Goal: Task Accomplishment & Management: Complete application form

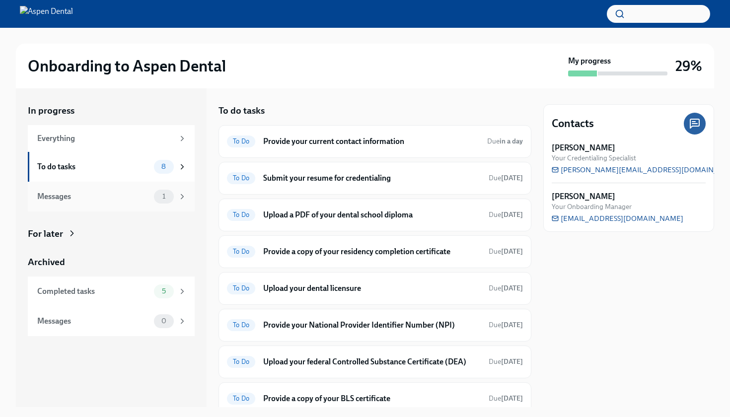
click at [160, 197] on span "1" at bounding box center [163, 196] width 15 height 7
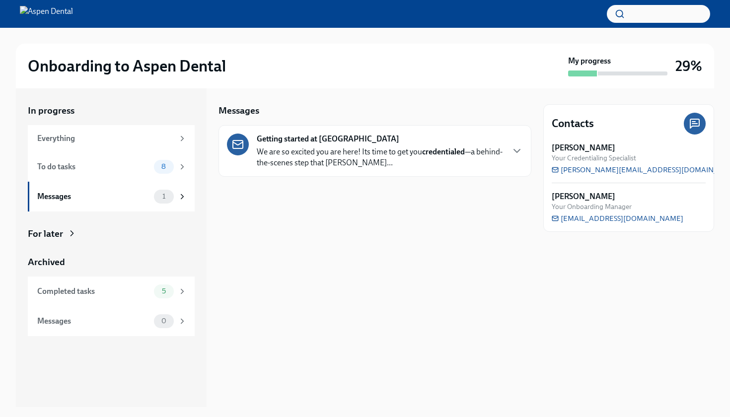
click at [302, 148] on p "We are so excited you are here! Its time to get you credentialed —a behind-the-…" at bounding box center [380, 158] width 246 height 22
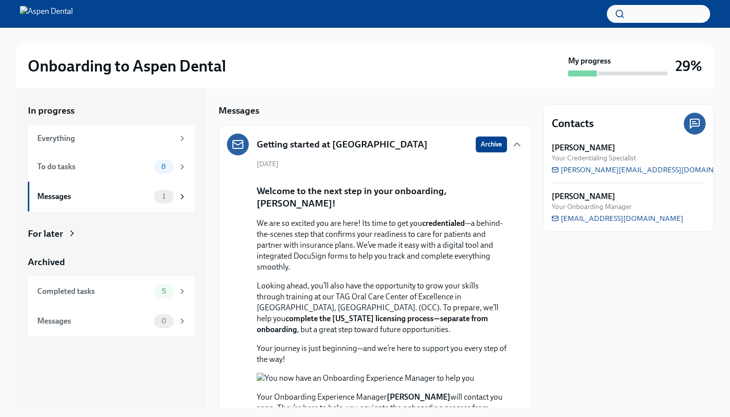
click at [591, 330] on div "Contacts [PERSON_NAME] Your Credentialing Specialist [PERSON_NAME][EMAIL_ADDRES…" at bounding box center [628, 247] width 171 height 319
click at [581, 337] on div "Contacts [PERSON_NAME] Your Credentialing Specialist [PERSON_NAME][EMAIL_ADDRES…" at bounding box center [628, 247] width 171 height 319
drag, startPoint x: 498, startPoint y: 223, endPoint x: 498, endPoint y: 416, distance: 192.8
click at [498, 416] on div "Onboarding to Aspen Dental My progress 29% In progress Everything To do tasks 8…" at bounding box center [365, 208] width 730 height 417
click at [421, 273] on p "We are so excited you are here! Its time to get you credentialed —a behind-the-…" at bounding box center [382, 245] width 250 height 55
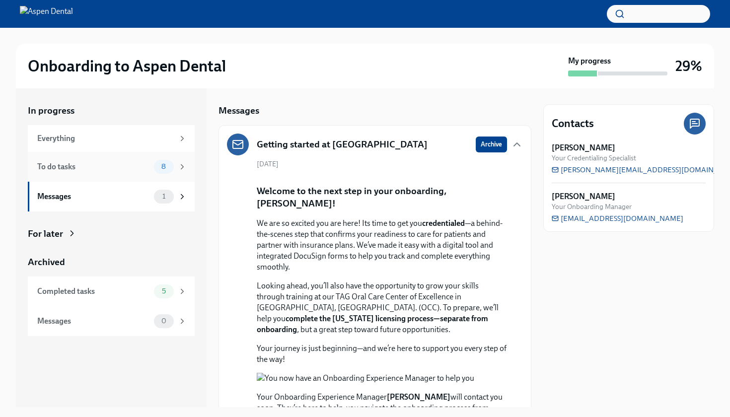
click at [163, 169] on span "8" at bounding box center [163, 166] width 16 height 7
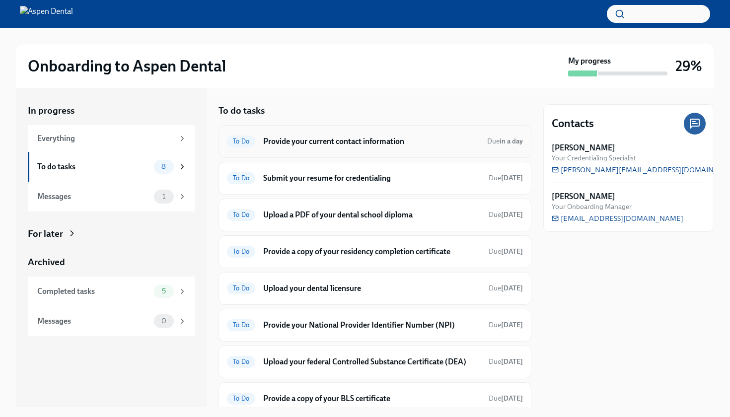
click at [290, 144] on h6 "Provide your current contact information" at bounding box center [371, 141] width 216 height 11
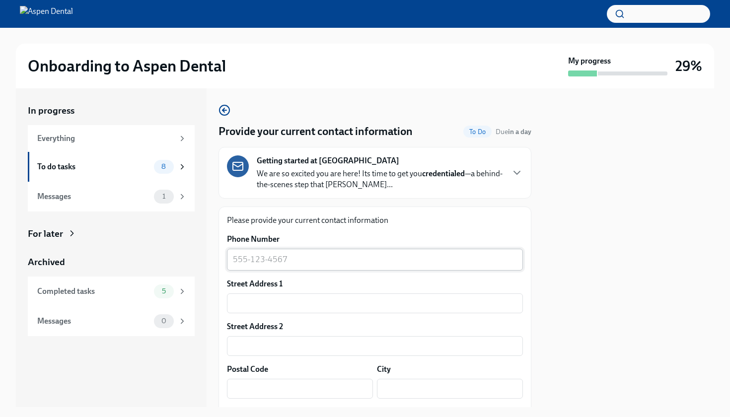
click at [308, 266] on textarea "Phone Number" at bounding box center [375, 260] width 284 height 12
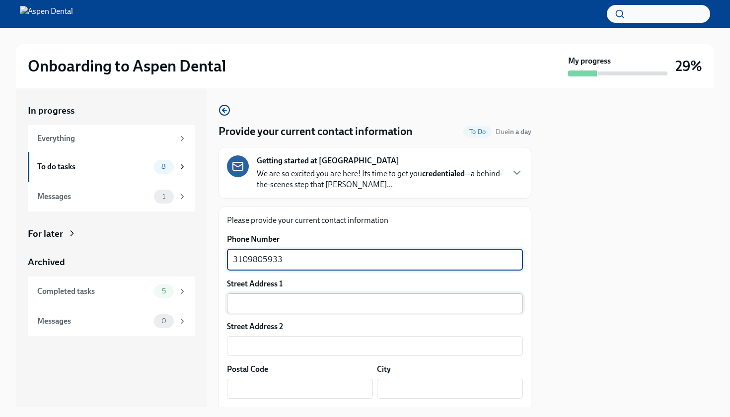
type textarea "3109805933"
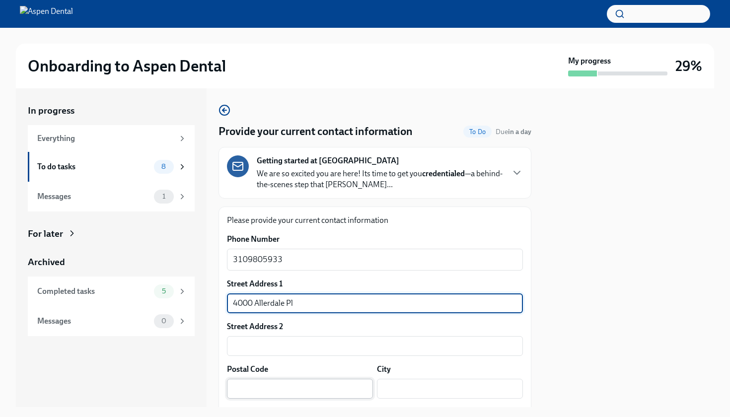
type input "4000 Allerdale Pl"
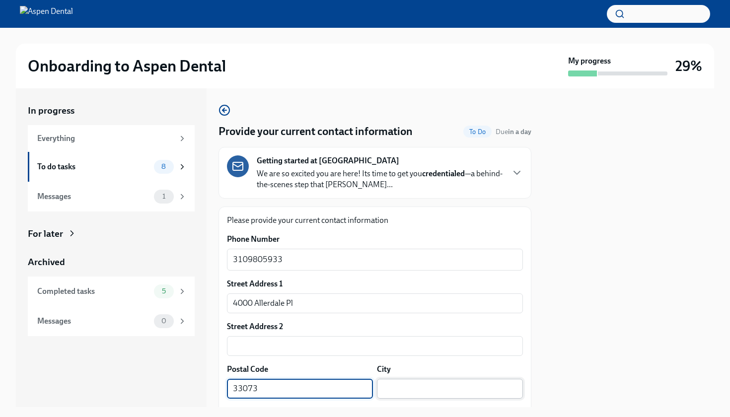
type input "33073"
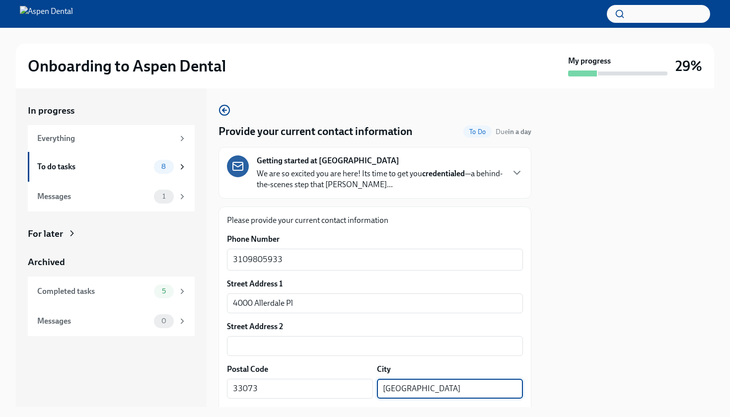
type input "[GEOGRAPHIC_DATA]"
click at [648, 346] on div at bounding box center [628, 247] width 171 height 319
drag, startPoint x: 632, startPoint y: 322, endPoint x: 635, endPoint y: 412, distance: 89.5
click at [635, 412] on div "Onboarding to Aspen Dental My progress 29% In progress Everything To do tasks 8…" at bounding box center [365, 208] width 730 height 417
click at [532, 326] on div "In progress Everything To do tasks 8 Messages 1 For later Archived Completed ta…" at bounding box center [365, 247] width 698 height 319
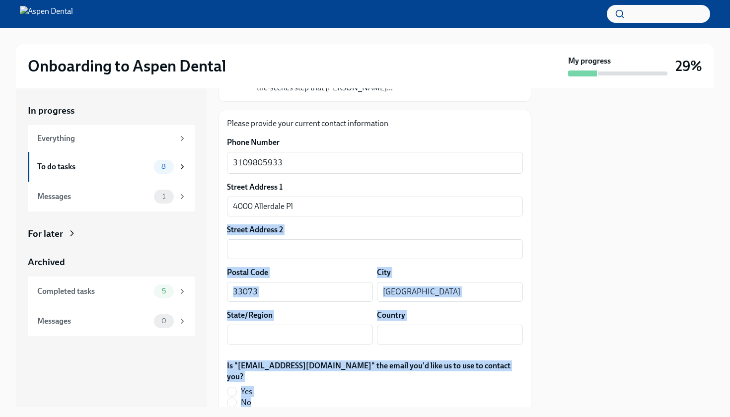
scroll to position [167, 0]
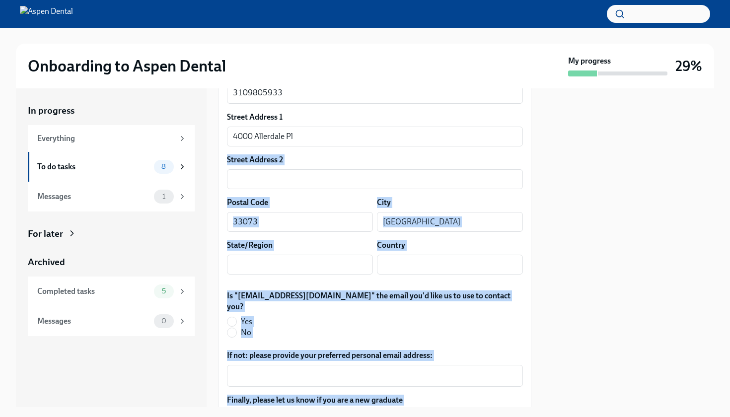
drag, startPoint x: 504, startPoint y: 316, endPoint x: 542, endPoint y: 300, distance: 40.7
click at [542, 300] on div "In progress Everything To do tasks 8 Messages 1 For later Archived Completed ta…" at bounding box center [365, 247] width 698 height 319
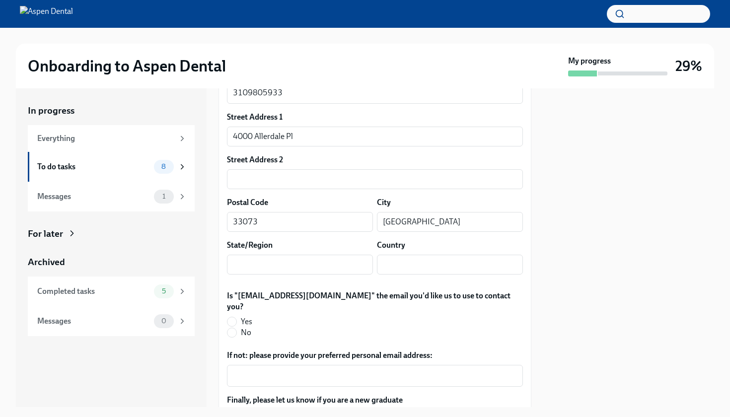
click at [659, 164] on div at bounding box center [628, 247] width 171 height 319
type input "FL"
type input "[GEOGRAPHIC_DATA]"
click at [235, 317] on input "Yes" at bounding box center [232, 321] width 9 height 9
radio input "true"
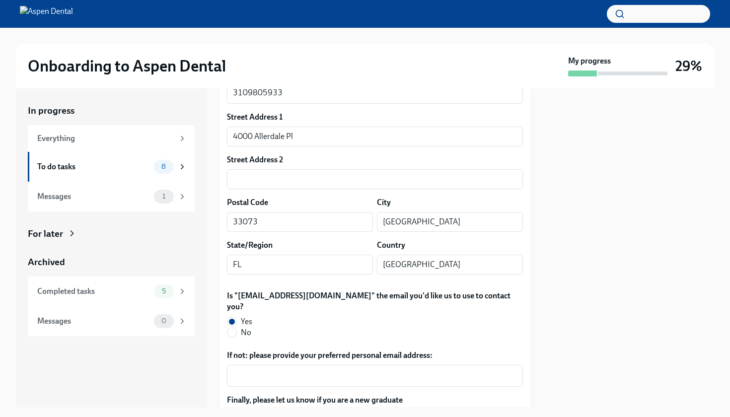
click at [553, 379] on div at bounding box center [628, 247] width 171 height 319
drag, startPoint x: 534, startPoint y: 351, endPoint x: 532, endPoint y: 413, distance: 62.1
click at [532, 413] on div "Onboarding to Aspen Dental My progress 29% In progress Everything To do tasks 8…" at bounding box center [365, 208] width 730 height 417
click at [491, 395] on div "Finally, please let us know if you are a new graduate Yes No" at bounding box center [375, 413] width 296 height 37
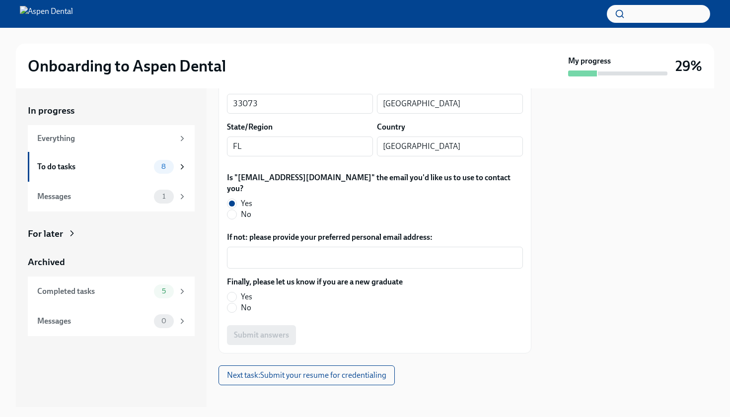
scroll to position [284, 0]
click at [235, 294] on input "Yes" at bounding box center [232, 298] width 9 height 9
radio input "true"
click at [276, 331] on span "Submit answers" at bounding box center [261, 336] width 55 height 10
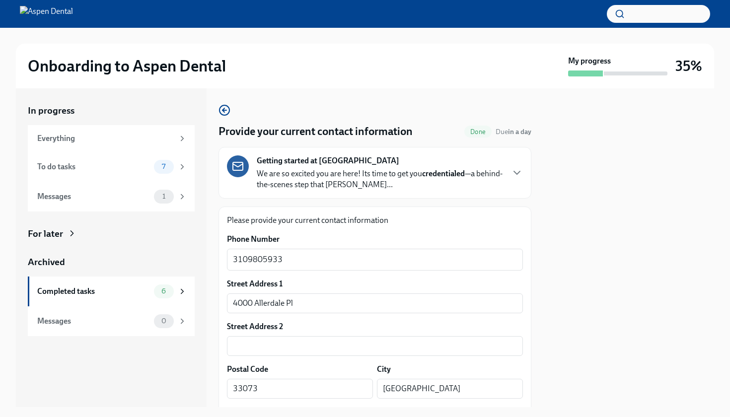
drag, startPoint x: 540, startPoint y: 220, endPoint x: 552, endPoint y: 414, distance: 195.2
click at [552, 414] on div "Onboarding to Aspen Dental My progress 35% In progress Everything To do tasks 7…" at bounding box center [365, 208] width 730 height 417
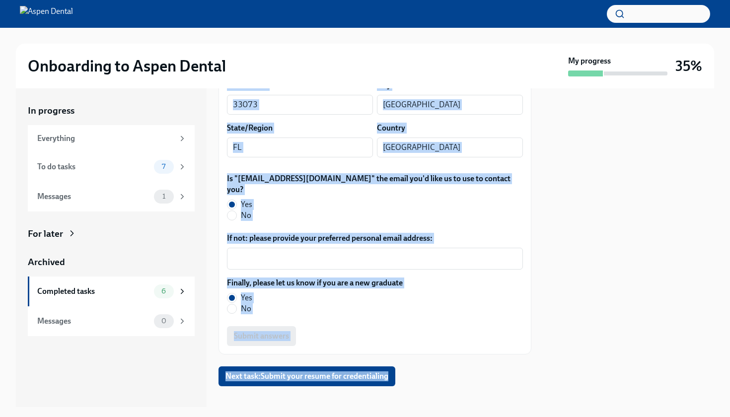
drag, startPoint x: 498, startPoint y: 326, endPoint x: 507, endPoint y: 417, distance: 90.9
click at [507, 417] on div "Onboarding to Aspen Dental My progress 35% In progress Everything To do tasks 7…" at bounding box center [365, 208] width 730 height 417
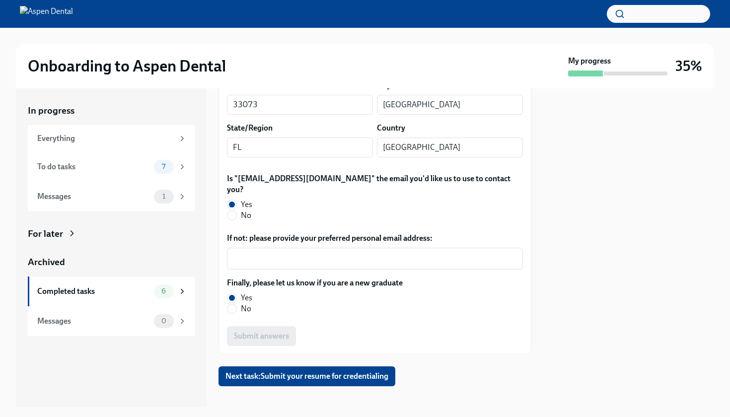
click at [631, 330] on div at bounding box center [628, 247] width 171 height 319
click at [302, 372] on span "Next task : Submit your resume for credentialing" at bounding box center [307, 377] width 163 height 10
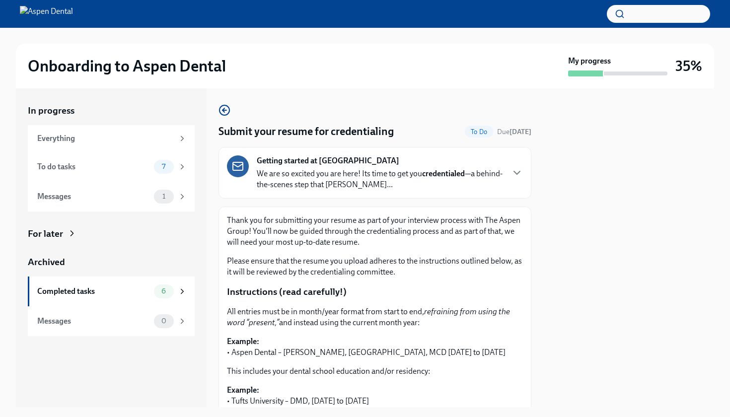
drag, startPoint x: 568, startPoint y: 208, endPoint x: 536, endPoint y: 413, distance: 208.2
click at [536, 413] on div "Onboarding to Aspen Dental My progress 35% In progress Everything To do tasks 7…" at bounding box center [365, 208] width 730 height 417
click at [536, 336] on div "In progress Everything To do tasks 7 Messages 1 For later Archived Completed ta…" at bounding box center [365, 247] width 698 height 319
click at [496, 366] on p "This includes your dental school education and/or residency:" at bounding box center [375, 371] width 296 height 11
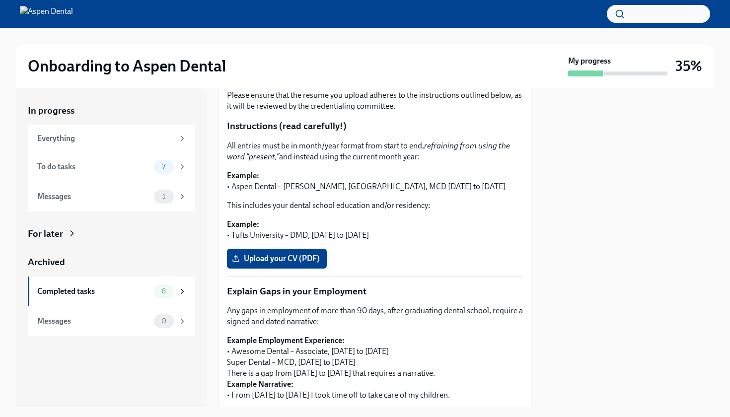
scroll to position [158, 0]
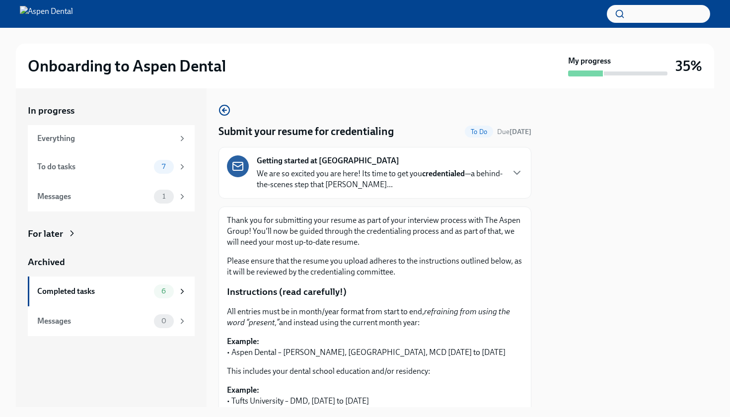
click at [552, 311] on div at bounding box center [628, 247] width 171 height 319
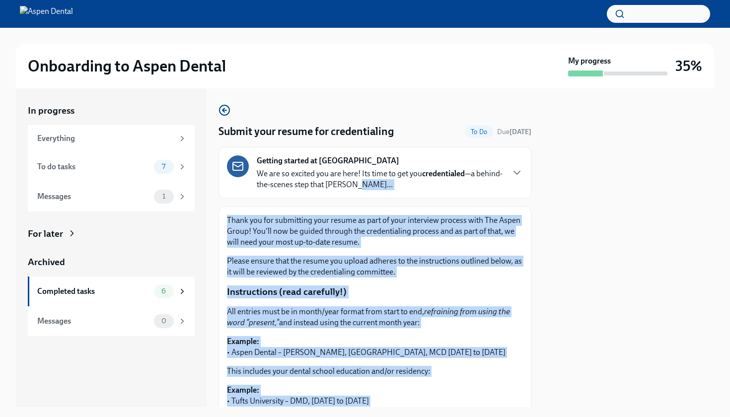
drag, startPoint x: 538, startPoint y: 302, endPoint x: 513, endPoint y: 417, distance: 117.4
click at [513, 417] on div "Onboarding to Aspen Dental My progress 35% In progress Everything To do tasks 7…" at bounding box center [365, 208] width 730 height 417
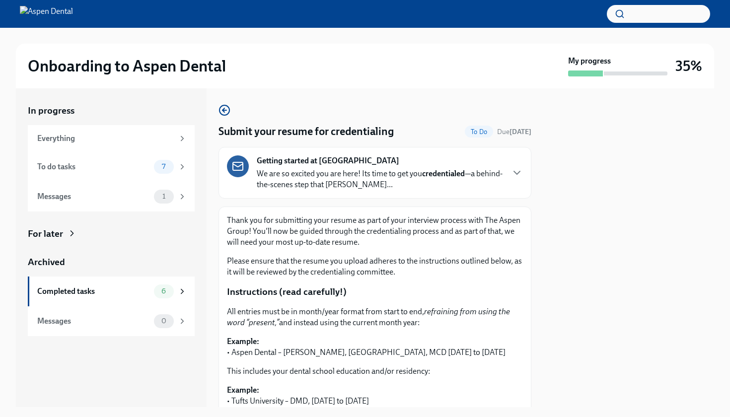
click at [488, 353] on p "Example: • Aspen Dental – [PERSON_NAME], [GEOGRAPHIC_DATA], MCD [DATE] to [DATE]" at bounding box center [375, 347] width 296 height 22
click at [439, 390] on p "Example: • Tufts University – DMD, [DATE] to [DATE]" at bounding box center [375, 396] width 296 height 22
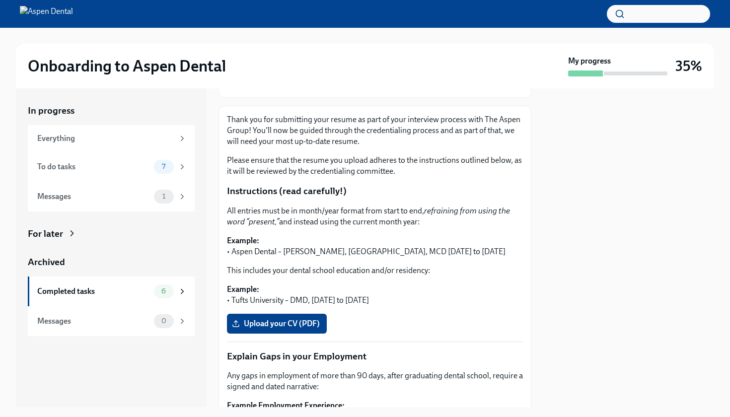
scroll to position [99, 0]
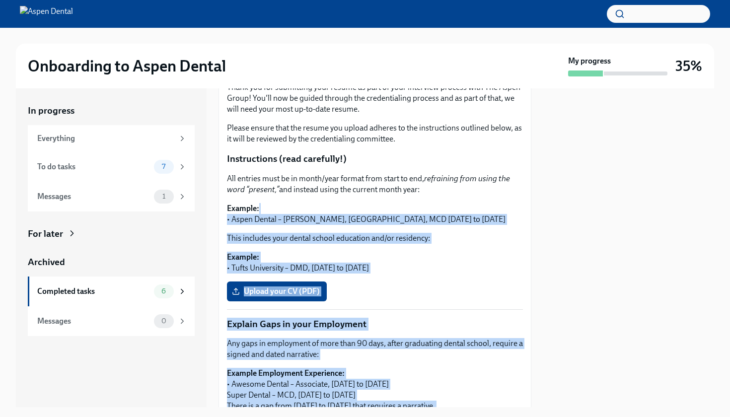
drag, startPoint x: 456, startPoint y: 339, endPoint x: 442, endPoint y: 403, distance: 65.5
click at [442, 403] on div "Thank you for submitting your resume as part of your interview process with The…" at bounding box center [375, 336] width 296 height 508
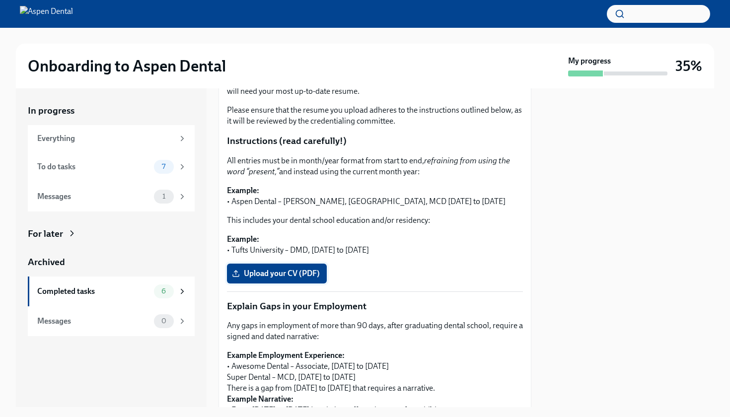
click at [276, 271] on span "Upload your CV (PDF)" at bounding box center [277, 274] width 86 height 10
click at [0, 0] on input "Upload your CV (PDF)" at bounding box center [0, 0] width 0 height 0
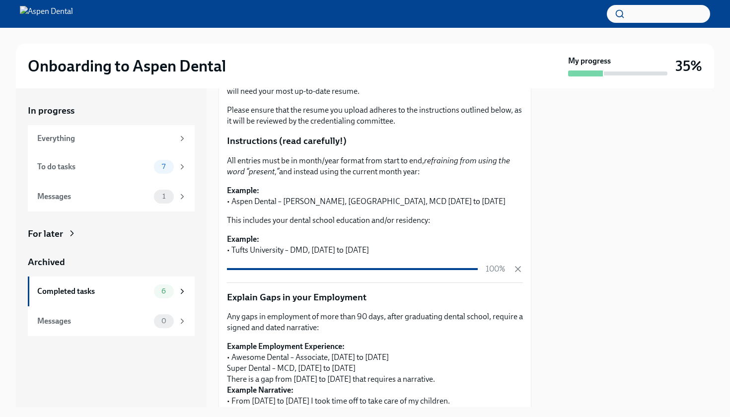
click at [560, 350] on div at bounding box center [628, 247] width 171 height 319
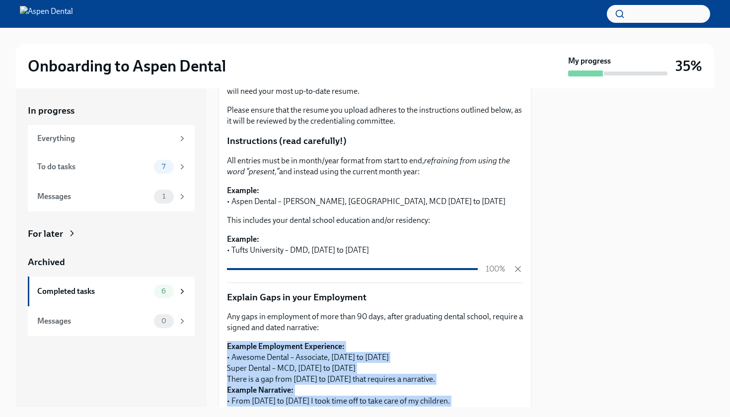
drag, startPoint x: 533, startPoint y: 335, endPoint x: 552, endPoint y: 412, distance: 78.8
click at [552, 412] on div "Onboarding to Aspen Dental My progress 35% In progress Everything To do tasks 7…" at bounding box center [365, 208] width 730 height 417
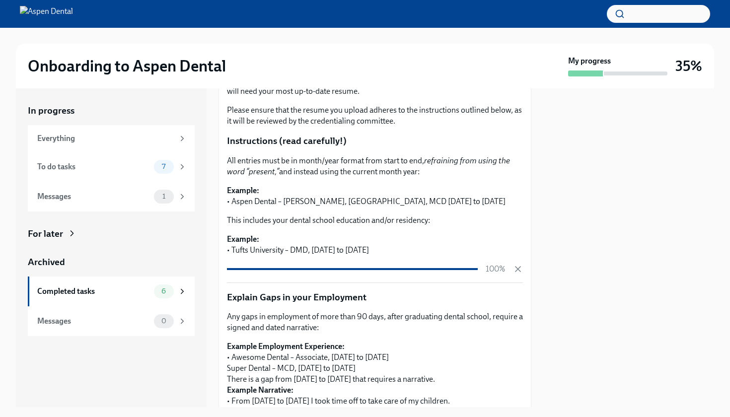
click at [555, 392] on div at bounding box center [628, 247] width 171 height 319
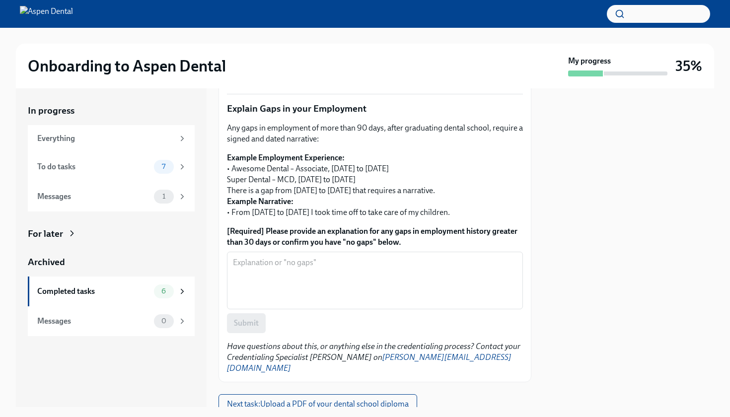
scroll to position [367, 0]
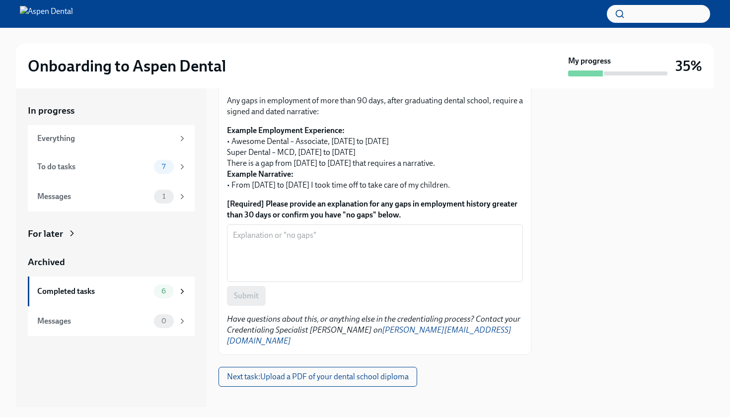
drag, startPoint x: 510, startPoint y: 165, endPoint x: 515, endPoint y: 416, distance: 250.4
click at [515, 416] on div "Onboarding to Aspen Dental My progress 35% In progress Everything To do tasks 7…" at bounding box center [365, 208] width 730 height 417
click at [639, 261] on div at bounding box center [628, 247] width 171 height 319
click at [380, 372] on span "Next task : Upload a PDF of your dental school diploma" at bounding box center [318, 377] width 182 height 10
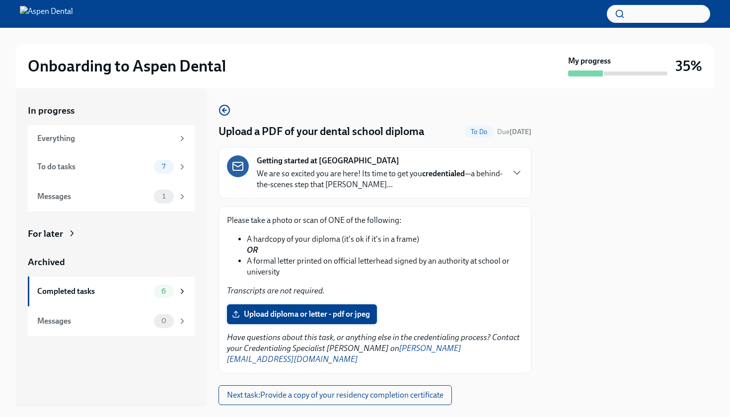
click at [309, 317] on span "Upload diploma or letter - pdf or jpeg" at bounding box center [302, 315] width 136 height 10
click at [0, 0] on input "Upload diploma or letter - pdf or jpeg" at bounding box center [0, 0] width 0 height 0
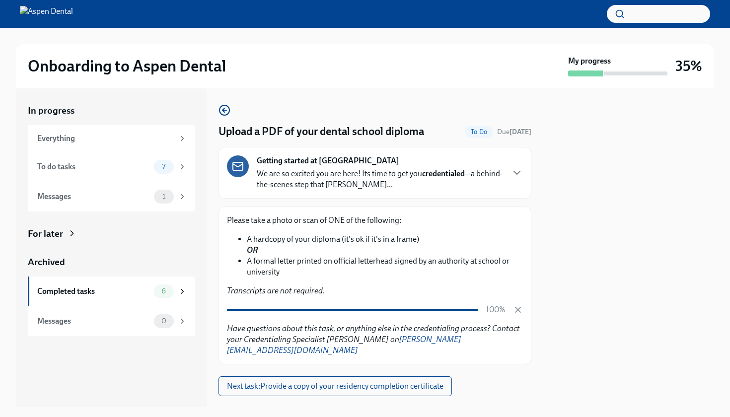
click at [553, 336] on div at bounding box center [628, 247] width 171 height 319
click at [516, 369] on div "Upload a PDF of your dental school diploma To Do Due [DATE] Getting started at …" at bounding box center [375, 250] width 313 height 292
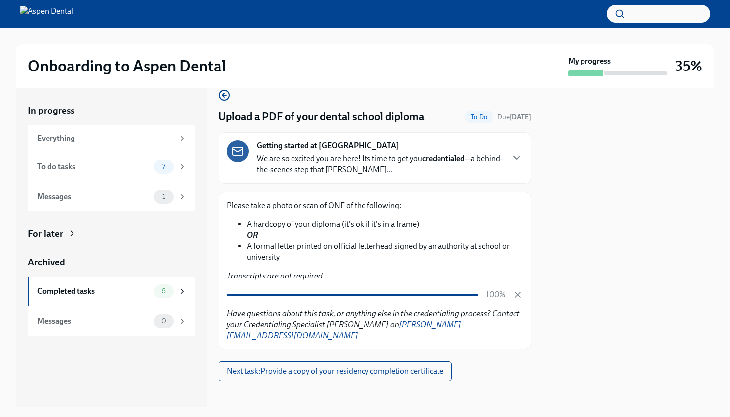
scroll to position [10, 0]
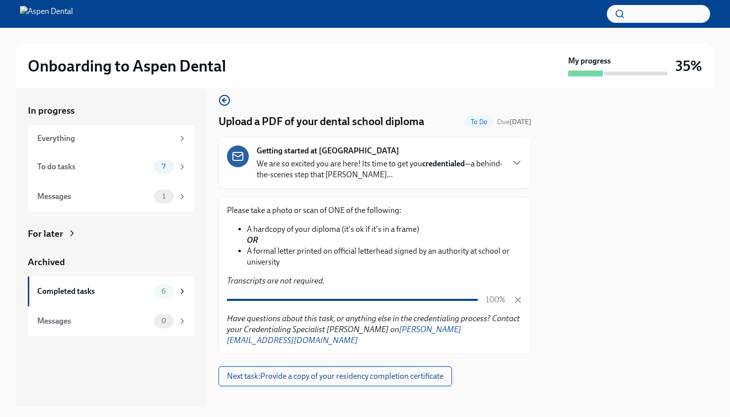
click at [443, 371] on button "Next task : Provide a copy of your residency completion certificate" at bounding box center [335, 377] width 233 height 20
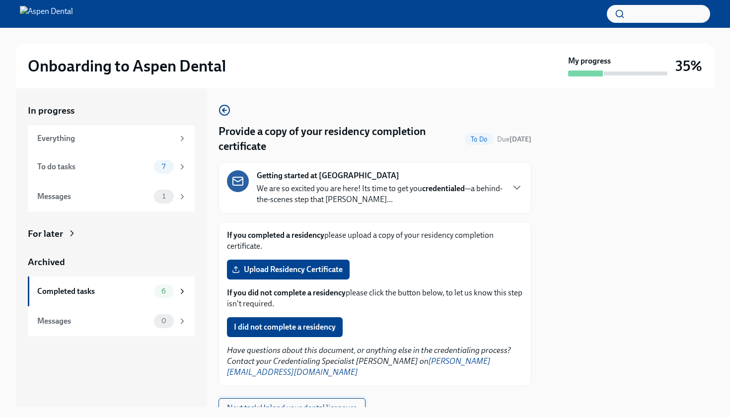
click at [330, 403] on span "Next task : Upload your dental licensure" at bounding box center [292, 408] width 130 height 10
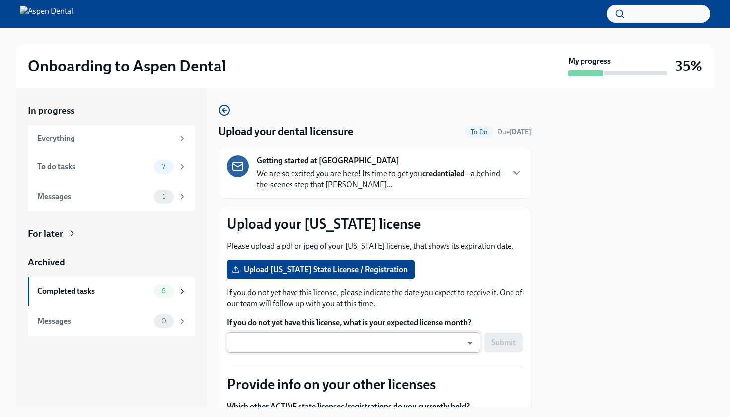
click at [466, 346] on body "Onboarding to Aspen Dental My progress 35% In progress Everything To do tasks 7…" at bounding box center [365, 208] width 730 height 417
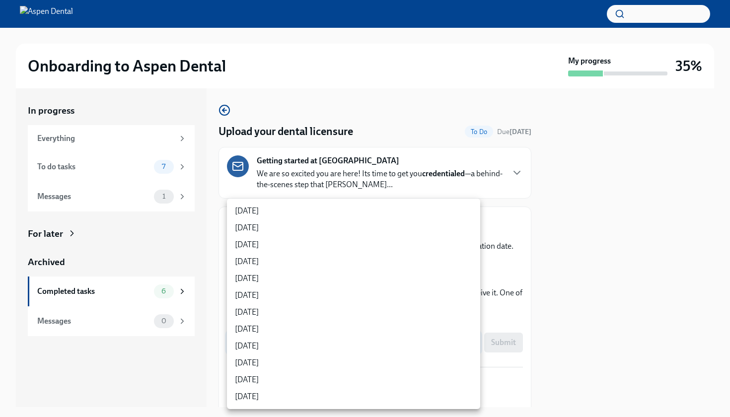
click at [311, 349] on li "[DATE]" at bounding box center [353, 346] width 253 height 17
type input "kjabnc7Hk"
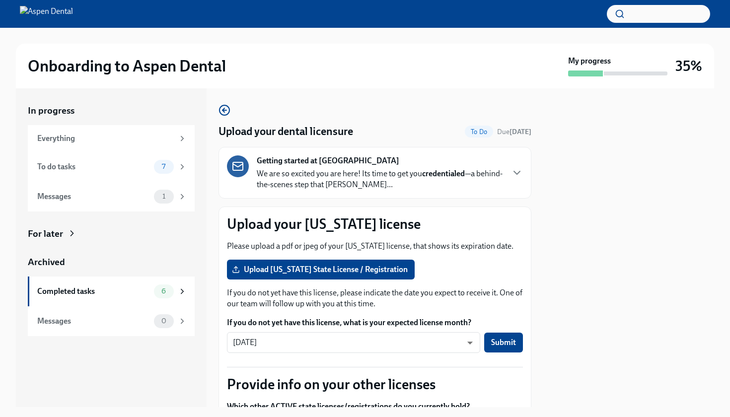
click at [576, 368] on div at bounding box center [628, 247] width 171 height 319
drag, startPoint x: 573, startPoint y: 354, endPoint x: 571, endPoint y: 404, distance: 49.7
click at [571, 404] on div at bounding box center [628, 247] width 171 height 319
click at [521, 391] on p "Provide info on your other licenses" at bounding box center [375, 385] width 296 height 18
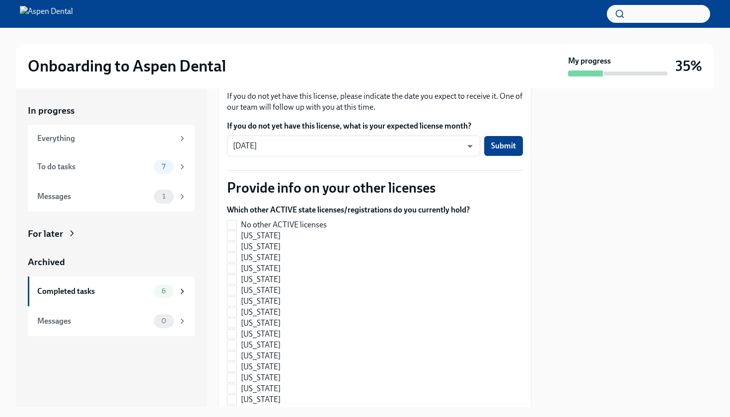
scroll to position [199, 0]
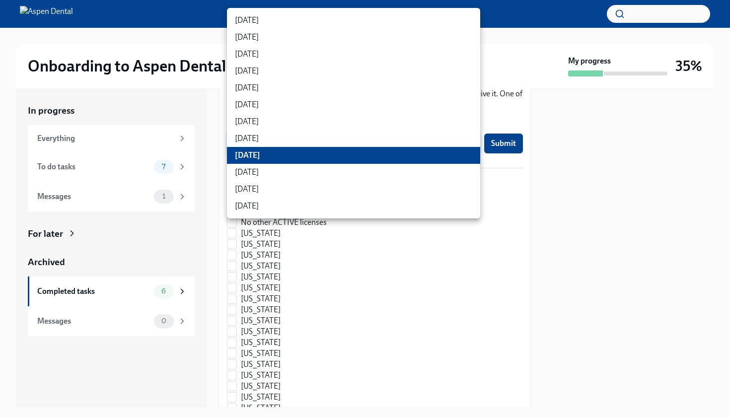
click at [472, 144] on body "Onboarding to Aspen Dental My progress 35% In progress Everything To do tasks 7…" at bounding box center [365, 208] width 730 height 417
click at [592, 117] on div at bounding box center [365, 208] width 730 height 417
click at [567, 126] on div at bounding box center [365, 208] width 730 height 417
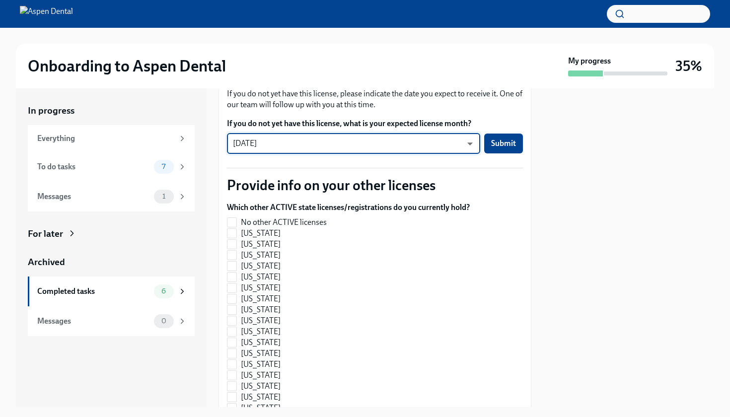
click at [518, 93] on p "If you do not yet have this license, please indicate the date you expect to rec…" at bounding box center [375, 99] width 296 height 22
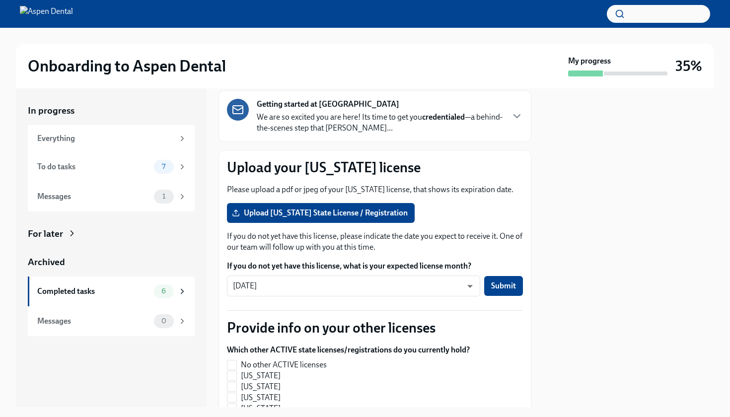
scroll to position [48, 0]
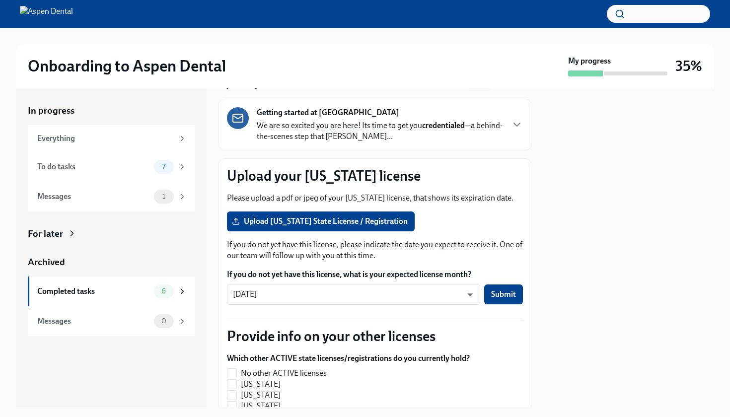
click at [657, 274] on div at bounding box center [628, 247] width 171 height 319
click at [618, 282] on div at bounding box center [628, 247] width 171 height 319
drag, startPoint x: 585, startPoint y: 288, endPoint x: 579, endPoint y: 415, distance: 126.8
click at [579, 416] on div "Onboarding to Aspen Dental My progress 35% In progress Everything To do tasks 7…" at bounding box center [365, 208] width 730 height 417
click at [562, 364] on div at bounding box center [628, 247] width 171 height 319
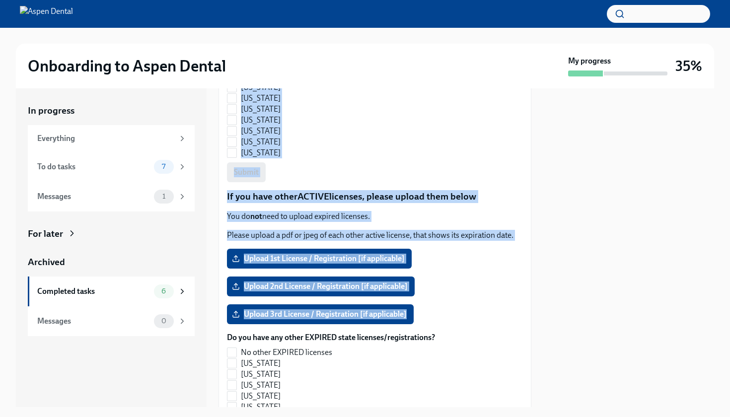
scroll to position [864, 0]
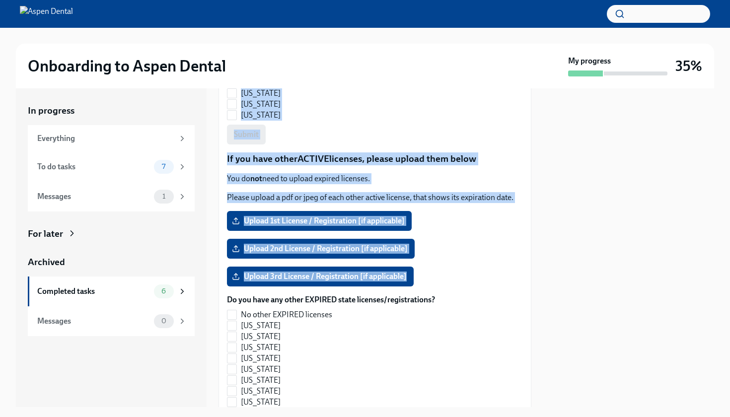
drag, startPoint x: 520, startPoint y: 172, endPoint x: 508, endPoint y: 416, distance: 244.7
click at [508, 416] on div "Onboarding to Aspen Dental My progress 35% In progress Everything To do tasks 7…" at bounding box center [365, 208] width 730 height 417
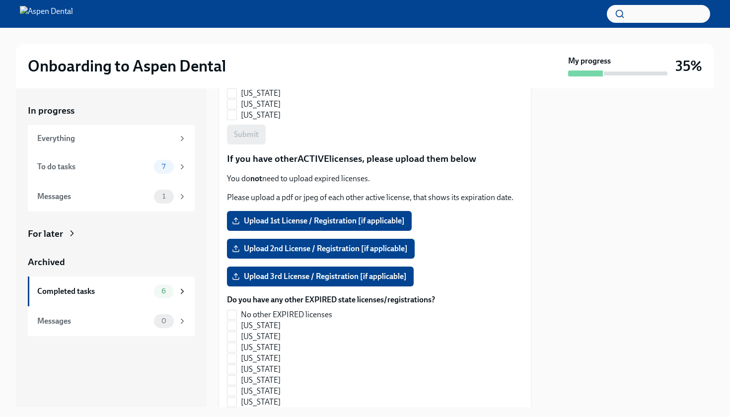
click at [638, 310] on div at bounding box center [628, 247] width 171 height 319
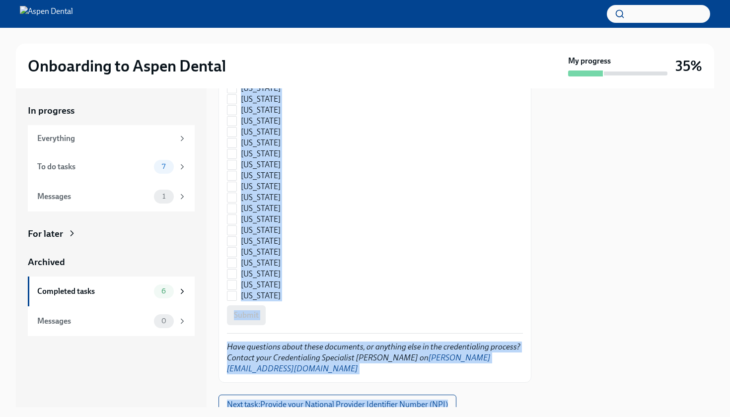
scroll to position [1468, 0]
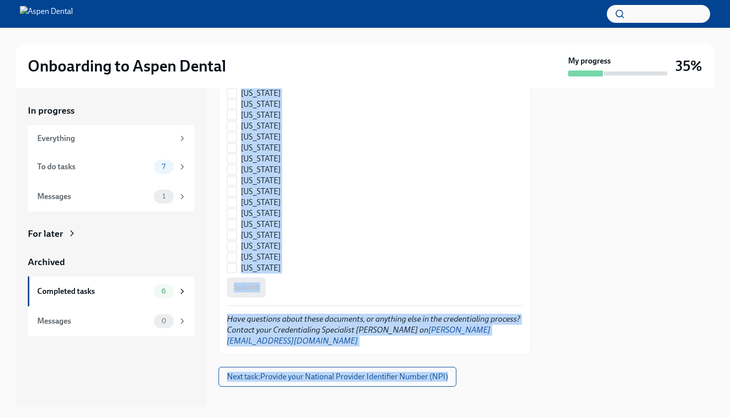
drag, startPoint x: 466, startPoint y: 252, endPoint x: 484, endPoint y: 417, distance: 165.8
click at [484, 417] on div "Onboarding to Aspen Dental My progress 35% In progress Everything To do tasks 7…" at bounding box center [365, 208] width 730 height 417
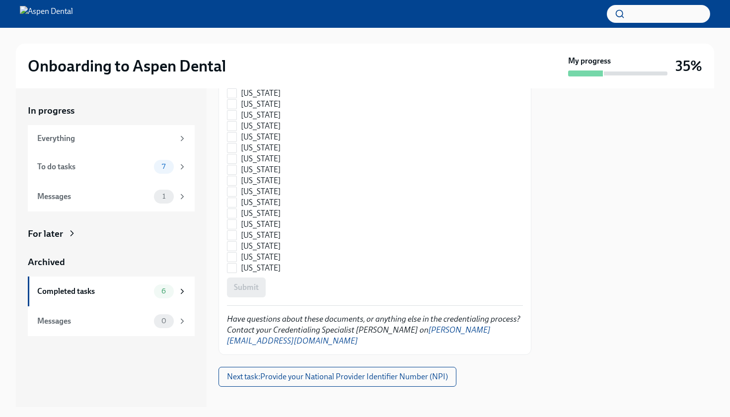
click at [666, 251] on div at bounding box center [628, 247] width 171 height 319
click at [400, 372] on span "Next task : Provide your National Provider Identifier Number (NPI)" at bounding box center [337, 377] width 221 height 10
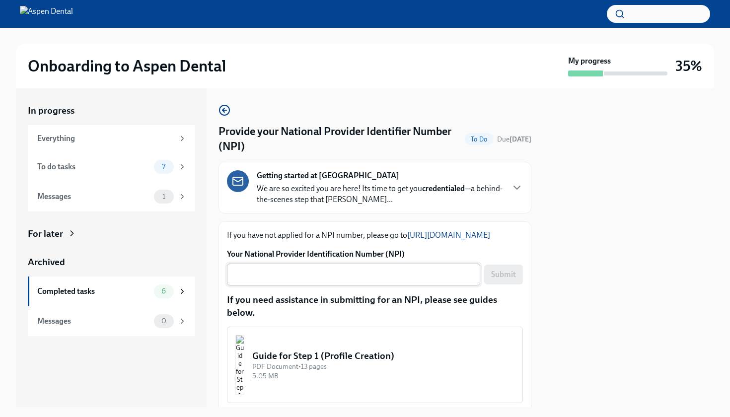
click at [260, 272] on textarea "Your National Provider Identification Number (NPI)" at bounding box center [353, 275] width 241 height 12
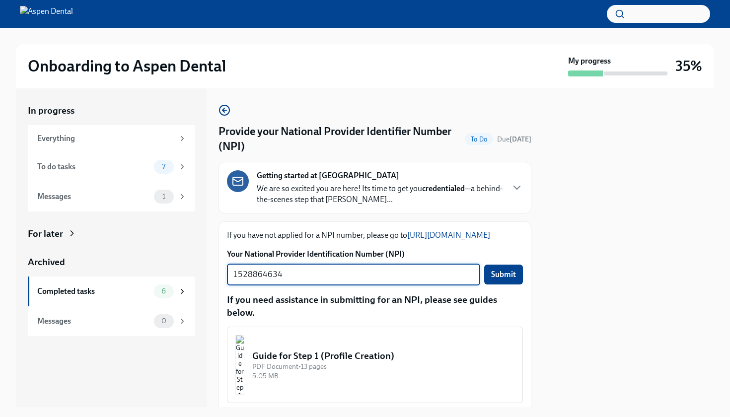
type textarea "1528864634"
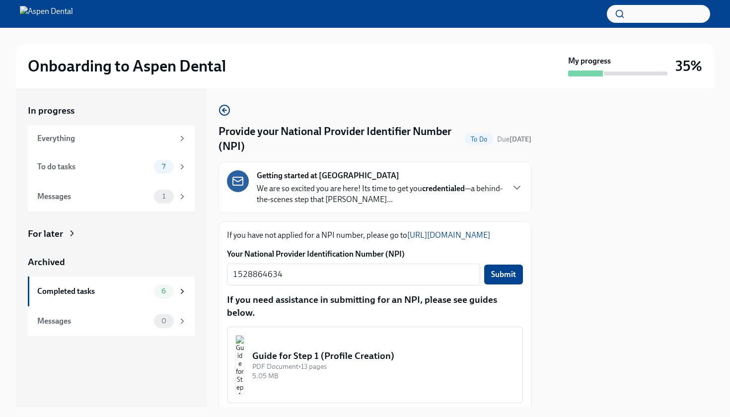
click at [579, 317] on div at bounding box center [628, 247] width 171 height 319
click at [509, 273] on span "Submit" at bounding box center [503, 275] width 25 height 10
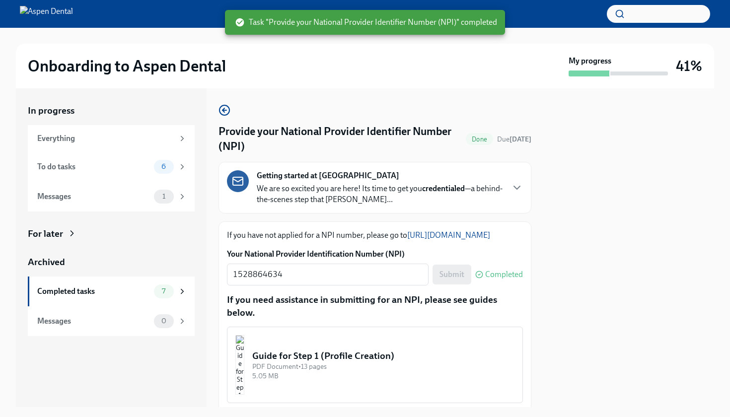
click at [598, 292] on div at bounding box center [628, 247] width 171 height 319
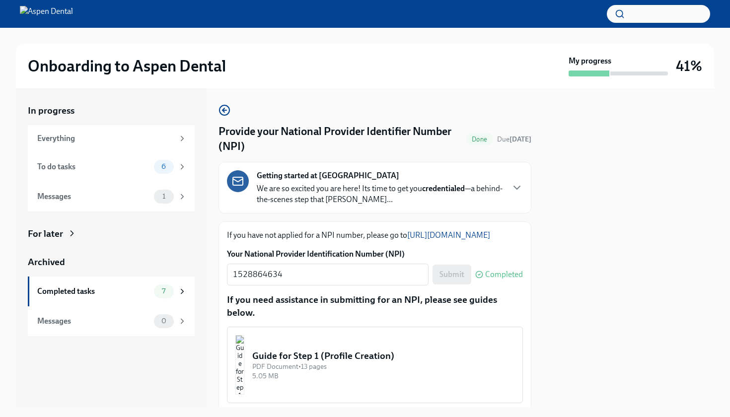
drag, startPoint x: 567, startPoint y: 285, endPoint x: 558, endPoint y: 417, distance: 132.4
click at [558, 417] on div "Onboarding to Aspen Dental My progress 41% In progress Everything To do tasks 6…" at bounding box center [365, 208] width 730 height 417
click at [543, 361] on div "In progress Everything To do tasks 6 Messages 1 For later Archived Completed ta…" at bounding box center [365, 247] width 698 height 319
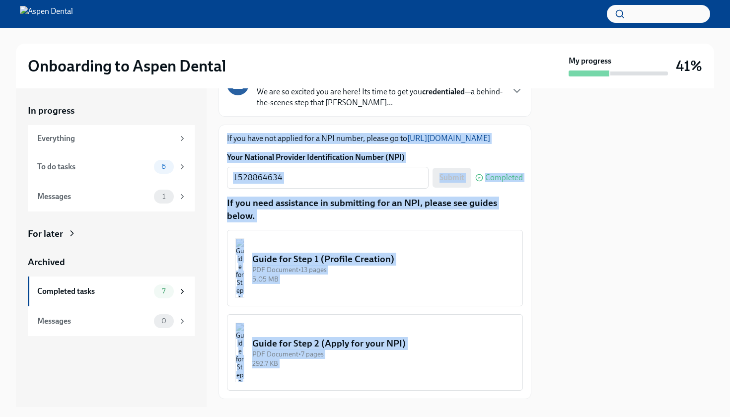
scroll to position [140, 0]
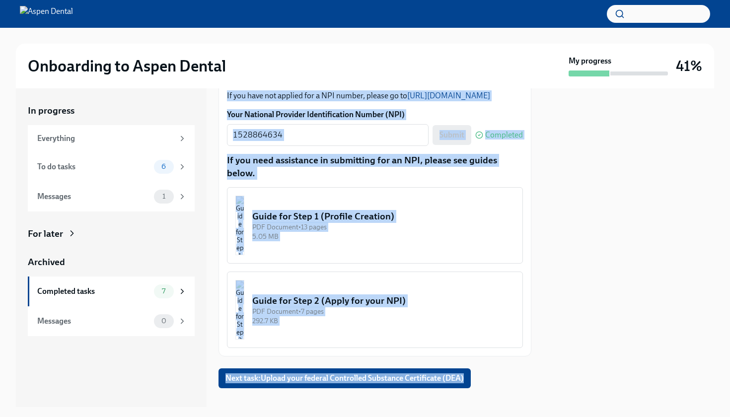
drag, startPoint x: 515, startPoint y: 222, endPoint x: 492, endPoint y: 413, distance: 192.6
click at [492, 413] on div "Onboarding to Aspen Dental My progress 41% In progress Everything To do tasks 6…" at bounding box center [365, 208] width 730 height 417
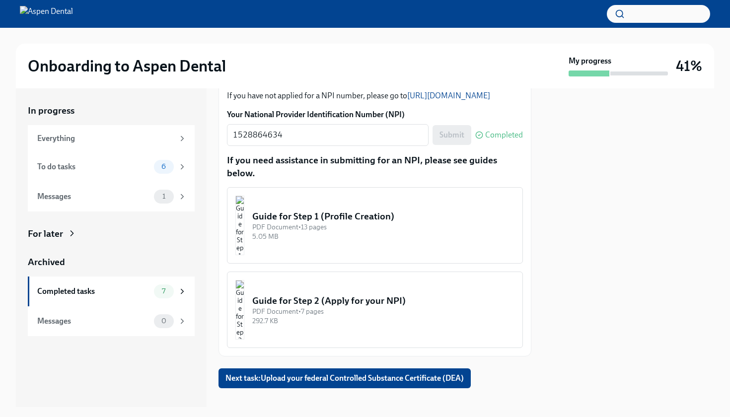
click at [600, 291] on div at bounding box center [628, 247] width 171 height 319
click at [439, 374] on span "Next task : Upload your federal Controlled Substance Certificate (DEA)" at bounding box center [345, 379] width 238 height 10
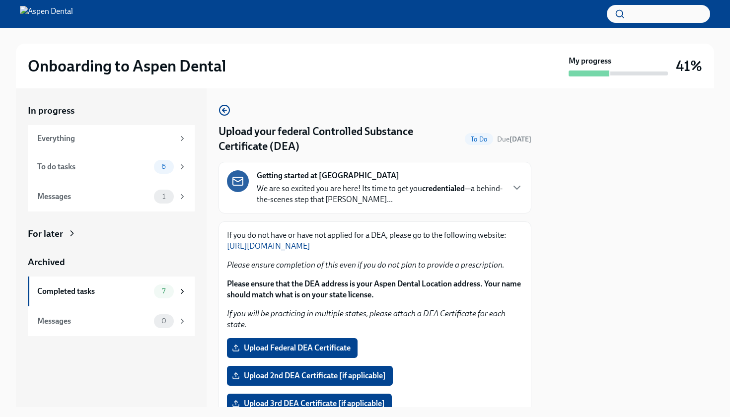
drag, startPoint x: 541, startPoint y: 271, endPoint x: 508, endPoint y: 417, distance: 149.6
click at [508, 417] on div "Onboarding to Aspen Dental My progress 41% In progress Everything To do tasks 6…" at bounding box center [365, 208] width 730 height 417
click at [560, 338] on div at bounding box center [628, 247] width 171 height 319
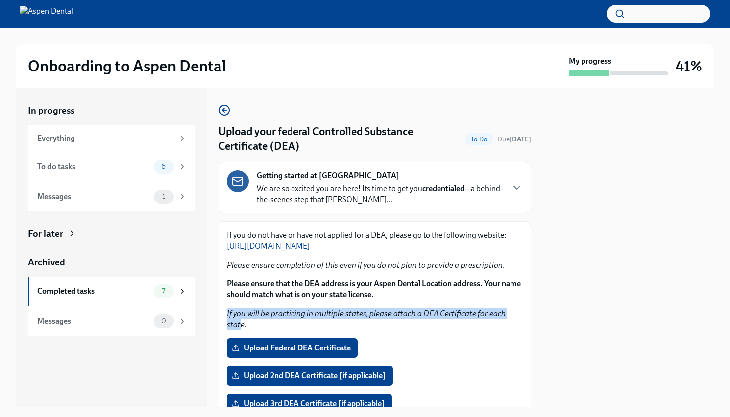
drag, startPoint x: 516, startPoint y: 294, endPoint x: 518, endPoint y: 309, distance: 14.5
click at [518, 309] on div "If you do not have or have not applied for a DEA, please go to the following we…" at bounding box center [375, 280] width 296 height 100
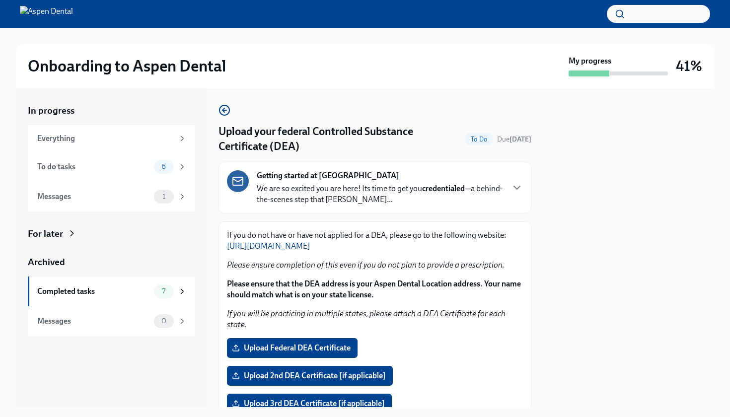
click at [549, 282] on div at bounding box center [628, 247] width 171 height 319
click at [571, 205] on div at bounding box center [628, 247] width 171 height 319
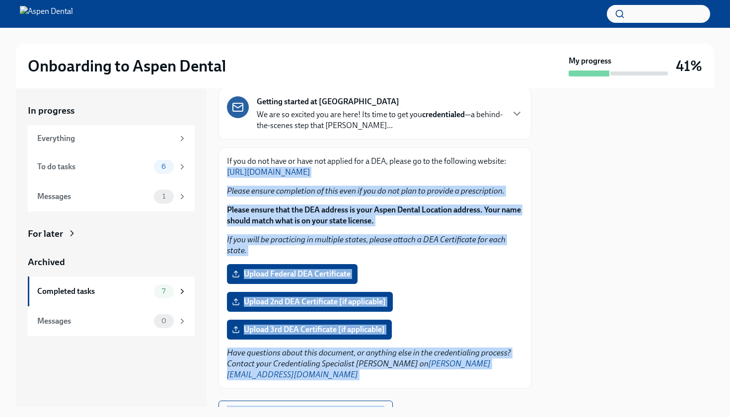
scroll to position [97, 0]
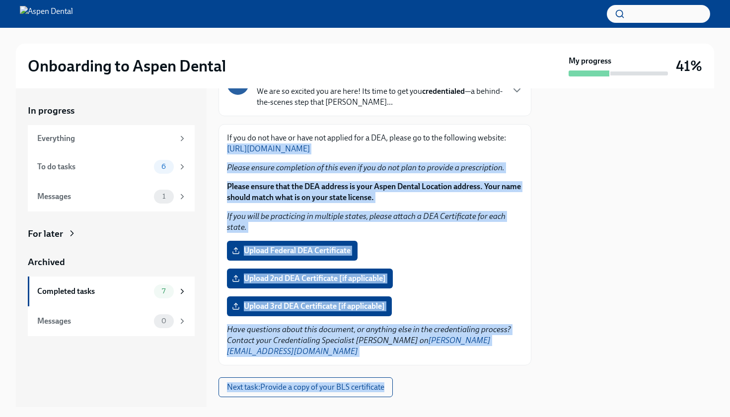
drag, startPoint x: 526, startPoint y: 236, endPoint x: 543, endPoint y: 405, distance: 169.8
click at [543, 405] on div "In progress Everything To do tasks 6 Messages 1 For later Archived Completed ta…" at bounding box center [365, 247] width 698 height 319
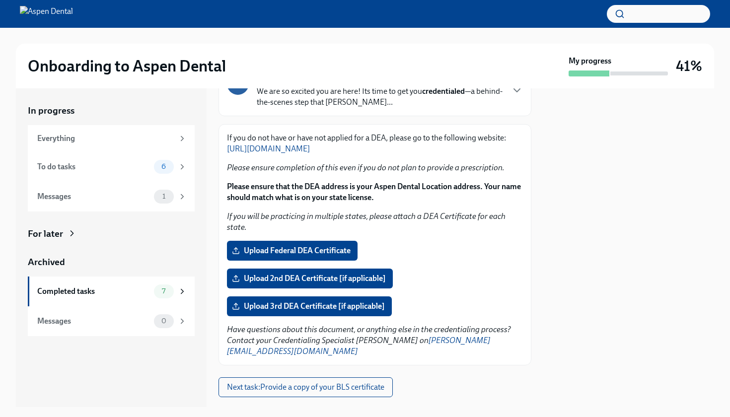
click at [592, 329] on div at bounding box center [628, 247] width 171 height 319
click at [355, 383] on span "Next task : Provide a copy of your BLS certificate" at bounding box center [305, 388] width 157 height 10
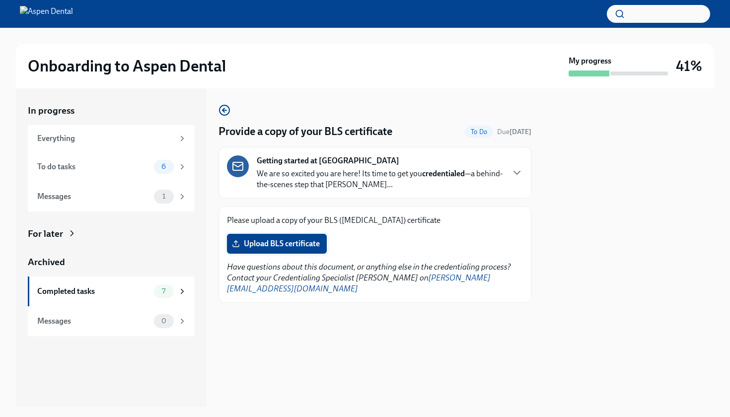
click at [290, 246] on span "Upload BLS certificate" at bounding box center [277, 244] width 86 height 10
click at [0, 0] on input "Upload BLS certificate" at bounding box center [0, 0] width 0 height 0
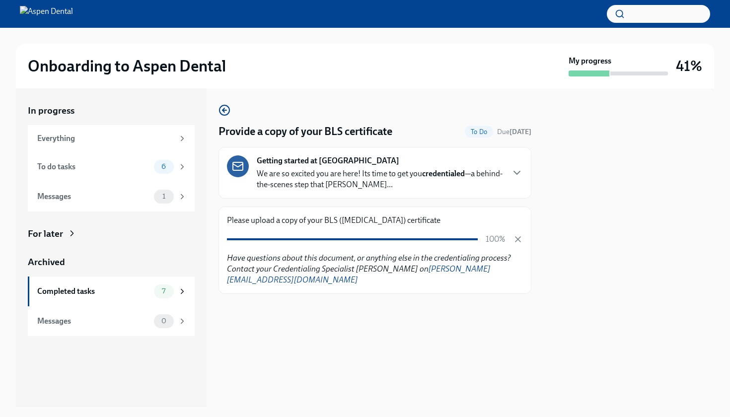
click at [558, 239] on div at bounding box center [628, 247] width 171 height 319
click at [553, 249] on div at bounding box center [628, 247] width 171 height 319
drag, startPoint x: 471, startPoint y: 305, endPoint x: 460, endPoint y: 417, distance: 112.9
click at [460, 417] on div "Onboarding to Aspen Dental My progress 41% In progress Everything To do tasks 6…" at bounding box center [365, 208] width 730 height 417
click at [167, 167] on span "6" at bounding box center [163, 166] width 16 height 7
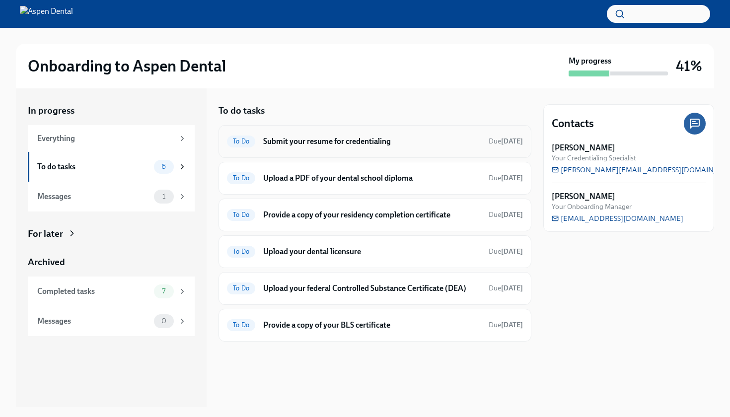
click at [286, 142] on h6 "Submit your resume for credentialing" at bounding box center [372, 141] width 218 height 11
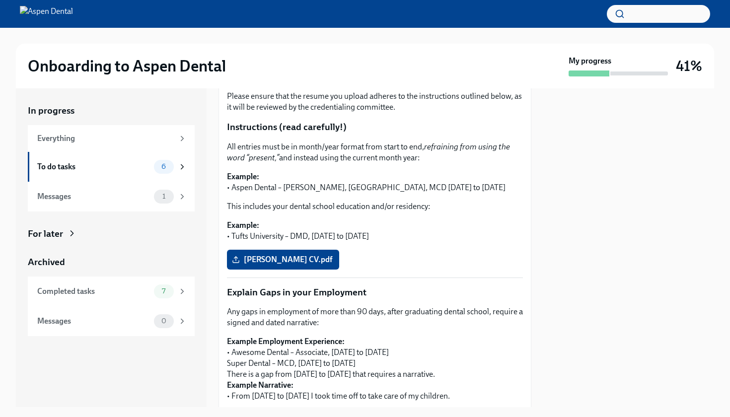
scroll to position [177, 0]
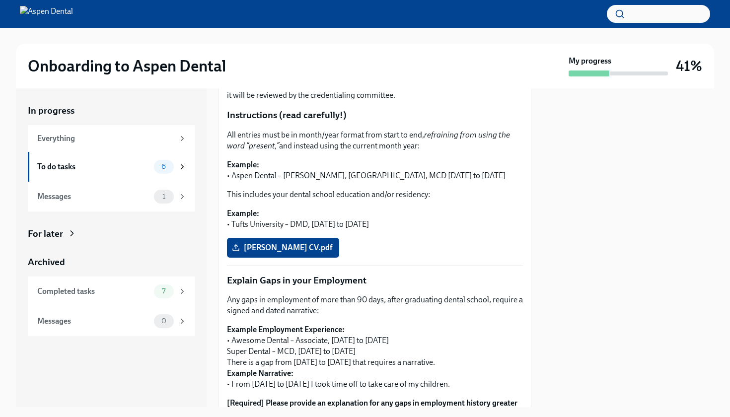
drag, startPoint x: 487, startPoint y: 312, endPoint x: 503, endPoint y: 308, distance: 16.5
click at [502, 312] on div "Thank you for submitting your resume as part of your interview process with The…" at bounding box center [375, 292] width 296 height 508
click at [673, 252] on div at bounding box center [628, 247] width 171 height 319
click at [173, 169] on div "6" at bounding box center [164, 167] width 20 height 14
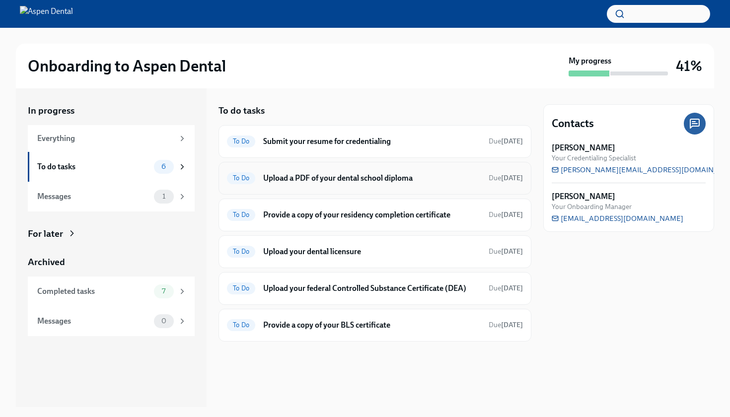
click at [289, 185] on div "To Do Upload a PDF of your dental school diploma Due [DATE]" at bounding box center [375, 178] width 296 height 16
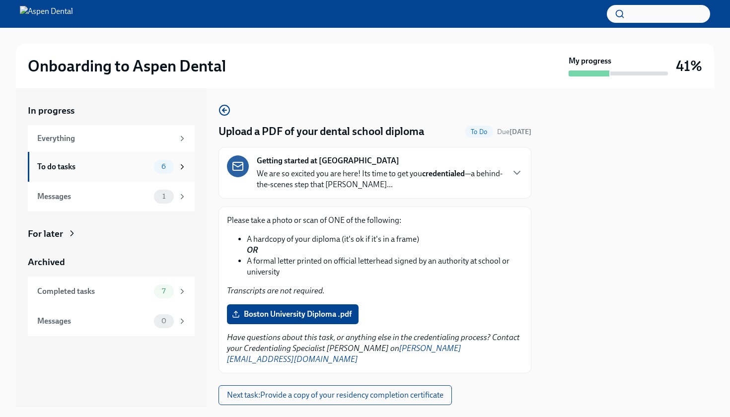
click at [166, 166] on span "6" at bounding box center [163, 166] width 16 height 7
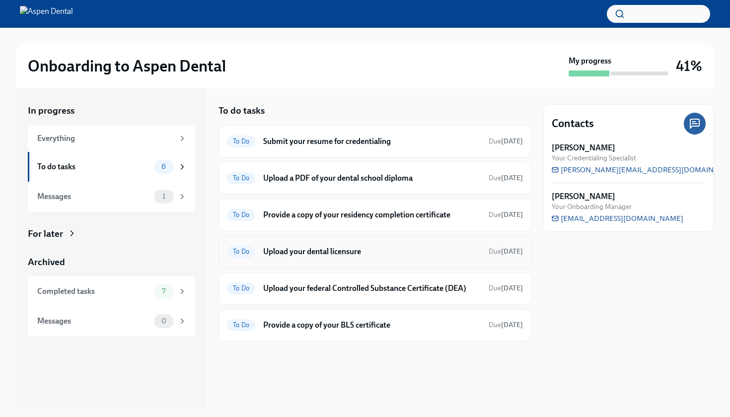
click at [242, 254] on span "To Do" at bounding box center [241, 251] width 28 height 7
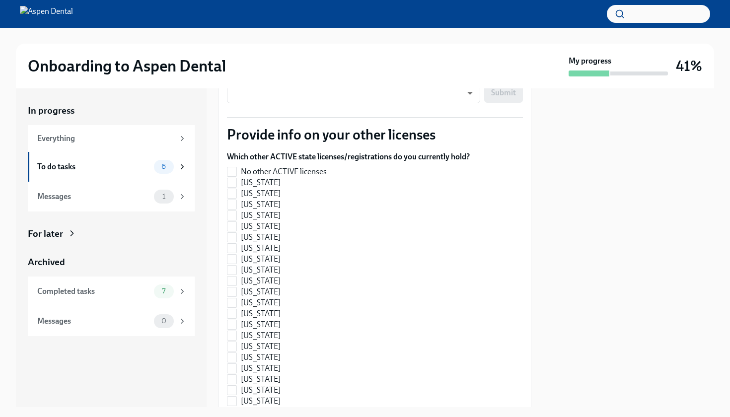
scroll to position [326, 0]
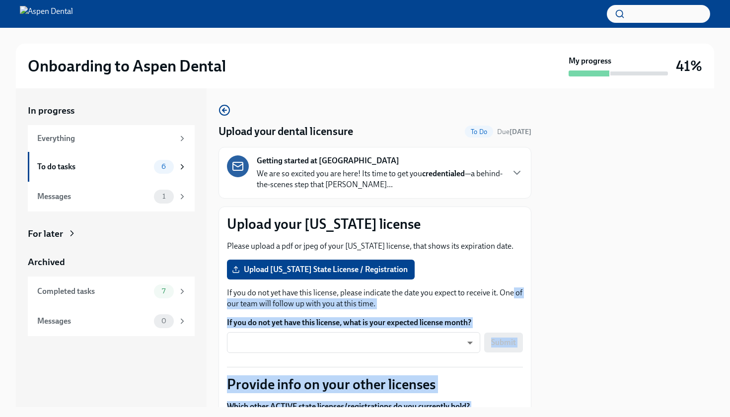
scroll to position [25, 0]
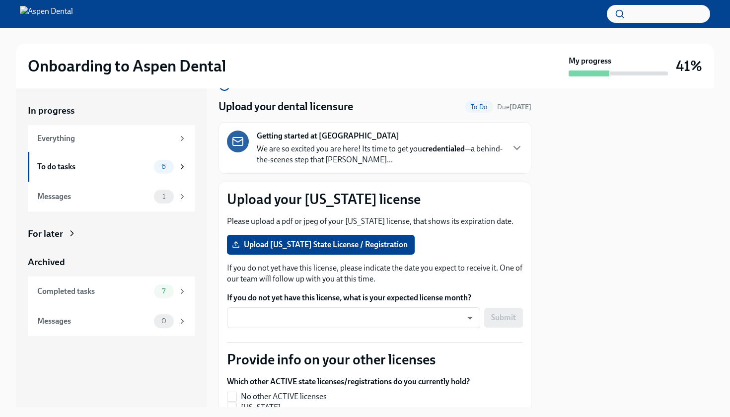
click at [539, 164] on div "In progress Everything To do tasks 6 Messages 1 For later Archived Completed ta…" at bounding box center [365, 247] width 698 height 319
click at [164, 167] on span "6" at bounding box center [163, 166] width 16 height 7
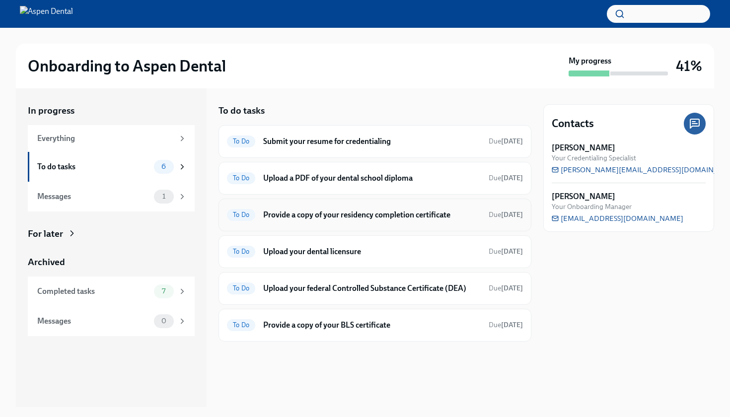
click at [291, 218] on h6 "Provide a copy of your residency completion certificate" at bounding box center [372, 215] width 218 height 11
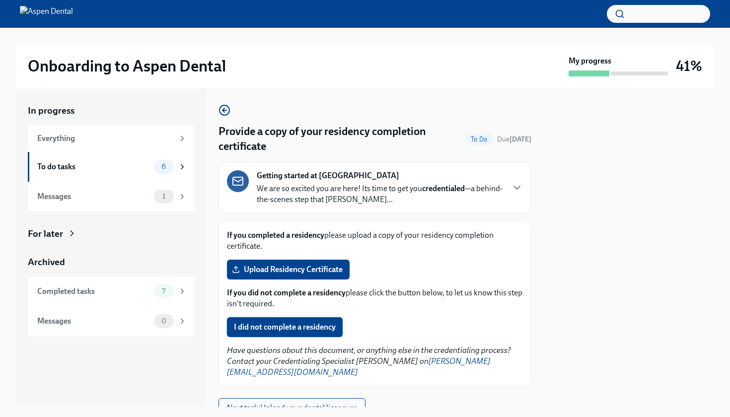
click at [327, 326] on span "I did not complete a residency" at bounding box center [285, 327] width 102 height 10
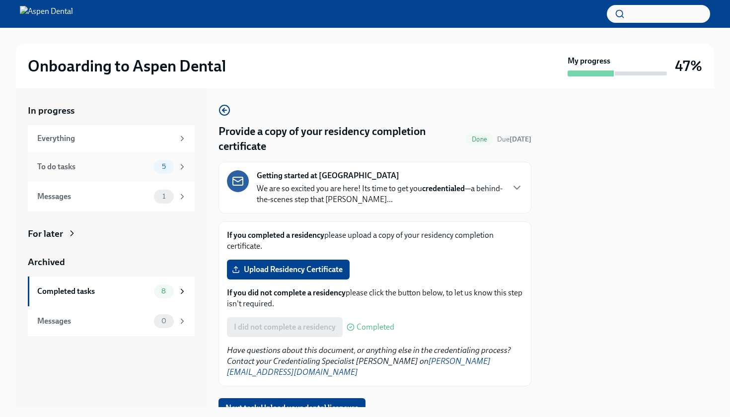
click at [163, 167] on span "5" at bounding box center [164, 166] width 16 height 7
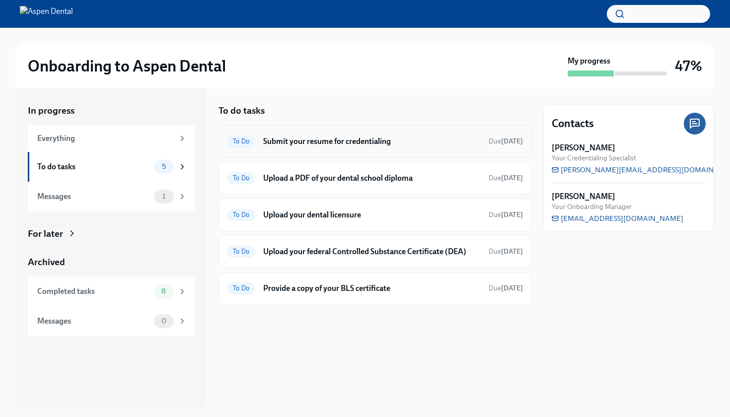
click at [304, 146] on h6 "Submit your resume for credentialing" at bounding box center [372, 141] width 218 height 11
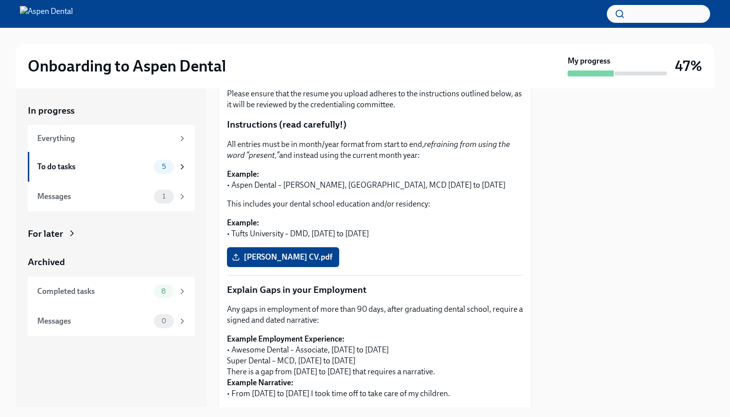
drag, startPoint x: 408, startPoint y: 353, endPoint x: 405, endPoint y: 406, distance: 52.7
click at [406, 407] on div "Onboarding to Aspen Dental My progress 47% In progress Everything To do tasks 5…" at bounding box center [365, 208] width 730 height 417
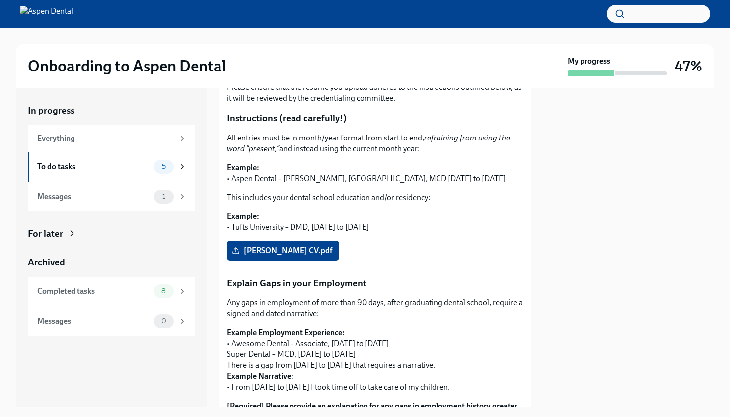
click at [392, 252] on div "[PERSON_NAME] CV.pdf" at bounding box center [375, 251] width 296 height 20
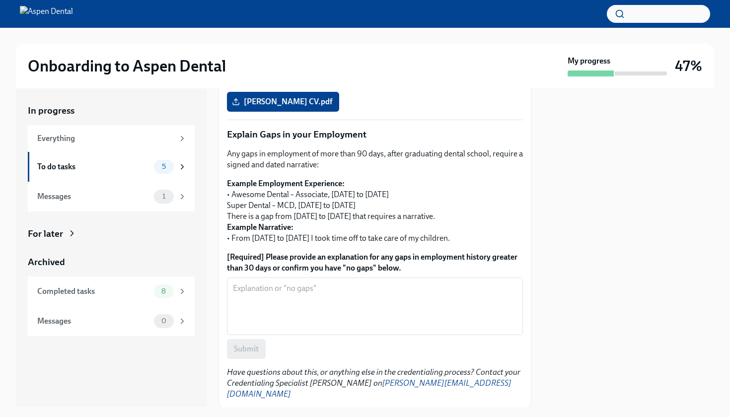
scroll to position [313, 0]
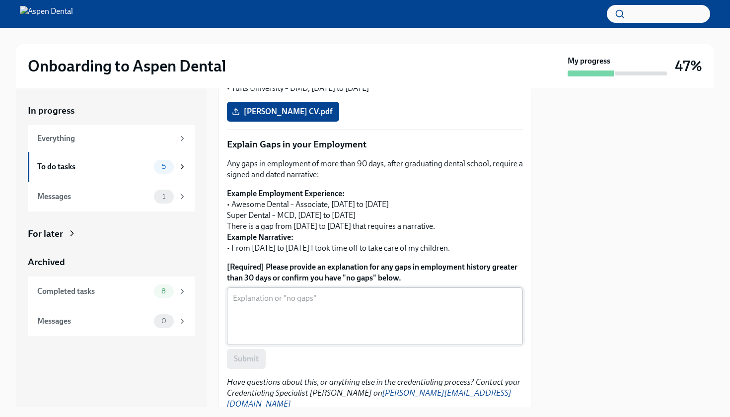
click at [313, 313] on textarea "[Required] Please provide an explanation for any gaps in employment history gre…" at bounding box center [375, 317] width 284 height 48
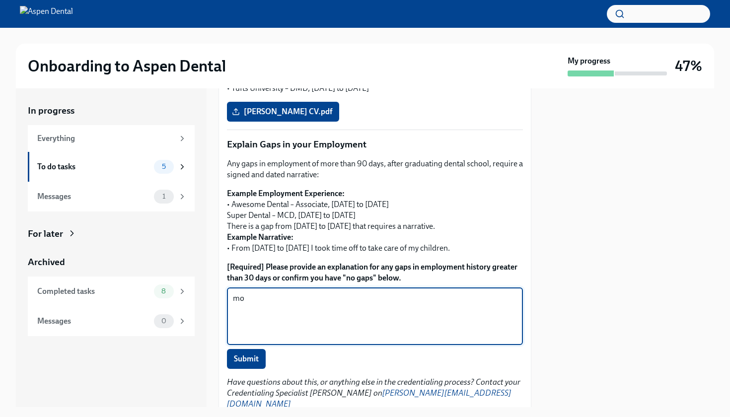
type textarea "m"
type textarea "none"
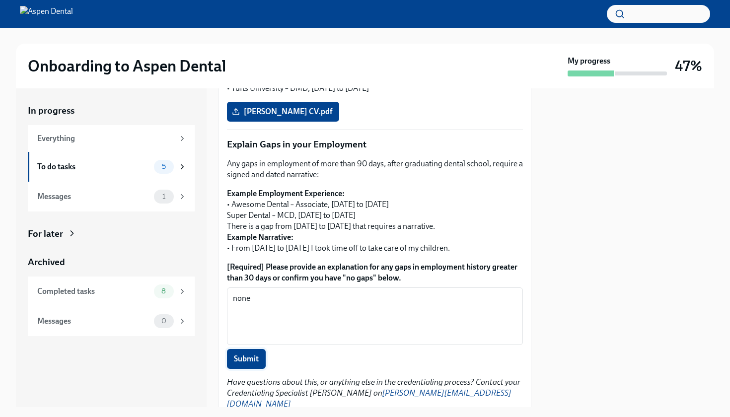
click at [250, 361] on span "Submit" at bounding box center [246, 359] width 25 height 10
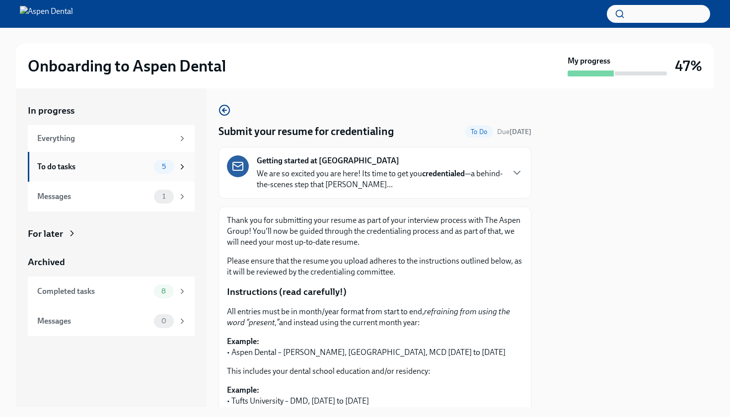
click at [171, 173] on div "5" at bounding box center [170, 167] width 33 height 14
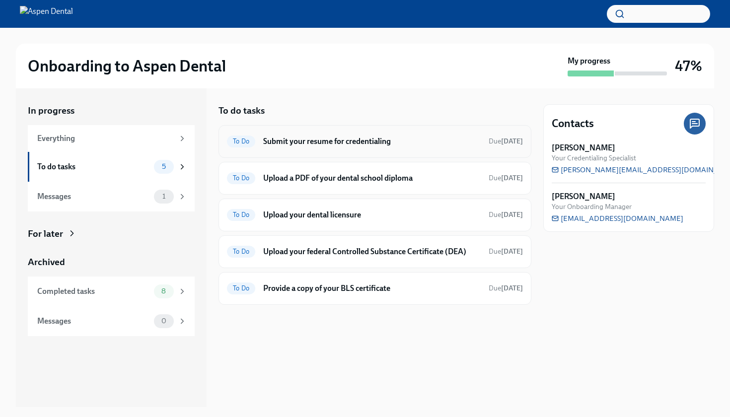
click at [297, 143] on h6 "Submit your resume for credentialing" at bounding box center [372, 141] width 218 height 11
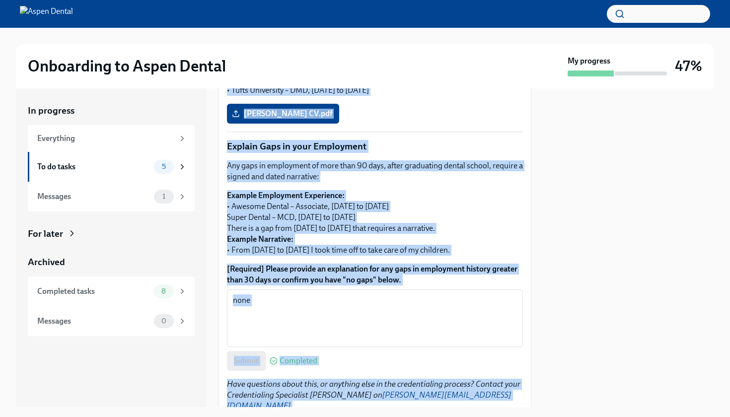
scroll to position [339, 0]
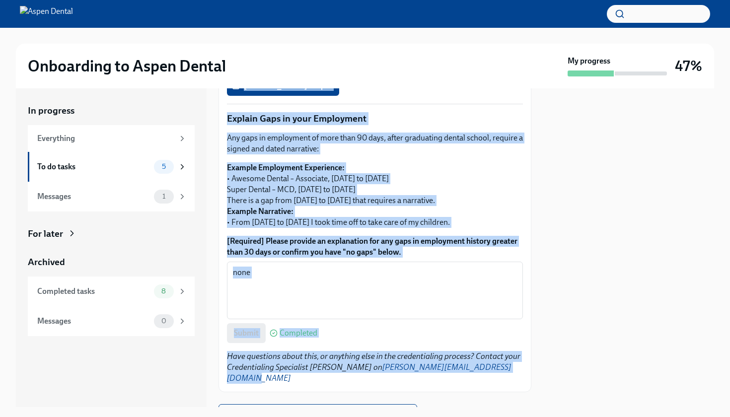
drag, startPoint x: 303, startPoint y: 196, endPoint x: 338, endPoint y: 375, distance: 182.4
click at [338, 375] on div "Submit your resume for credentialing To Do Due [DATE] Getting started at [GEOGR…" at bounding box center [375, 79] width 313 height 627
click at [418, 231] on div "Thank you for submitting your resume as part of your interview process with The…" at bounding box center [375, 130] width 296 height 508
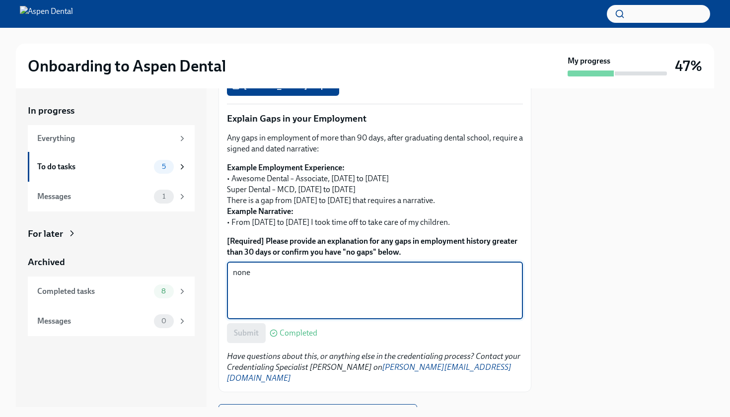
drag, startPoint x: 428, startPoint y: 281, endPoint x: 421, endPoint y: 384, distance: 103.1
click at [422, 384] on div "Submit your resume for credentialing To Do Due [DATE] Getting started at [GEOGR…" at bounding box center [375, 95] width 313 height 659
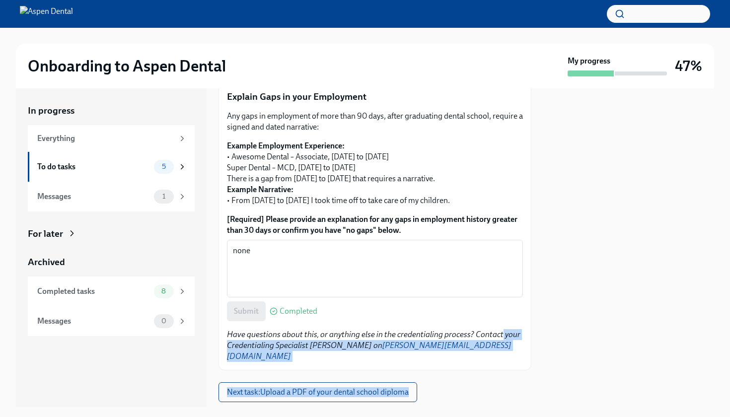
scroll to position [376, 0]
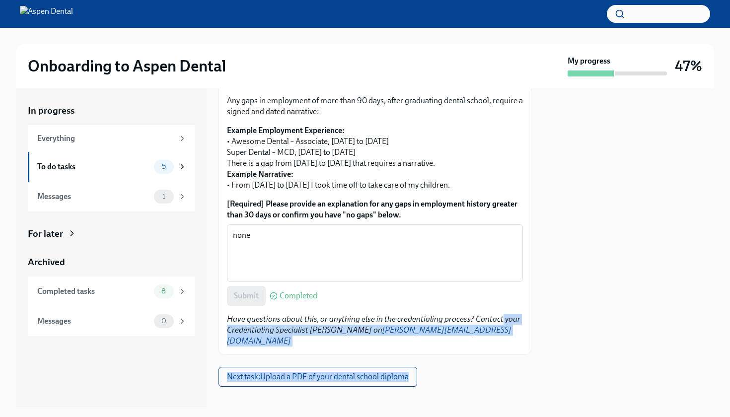
drag, startPoint x: 498, startPoint y: 361, endPoint x: 492, endPoint y: 415, distance: 54.5
click at [493, 415] on div "Onboarding to Aspen Dental My progress 47% In progress Everything To do tasks 5…" at bounding box center [365, 208] width 730 height 417
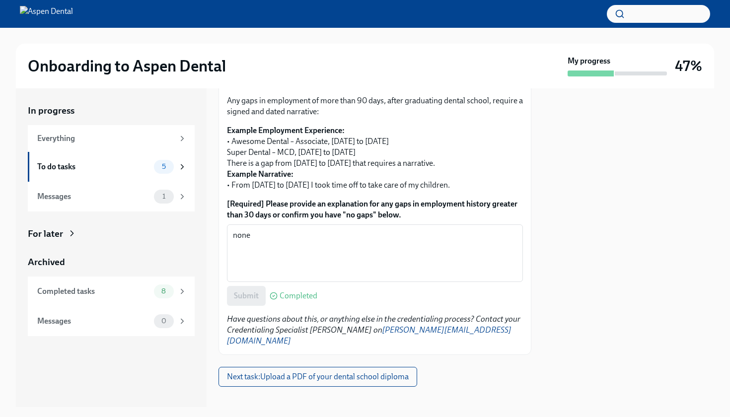
click at [482, 400] on div at bounding box center [375, 403] width 313 height 32
click at [168, 173] on div "To do tasks 5" at bounding box center [111, 167] width 167 height 30
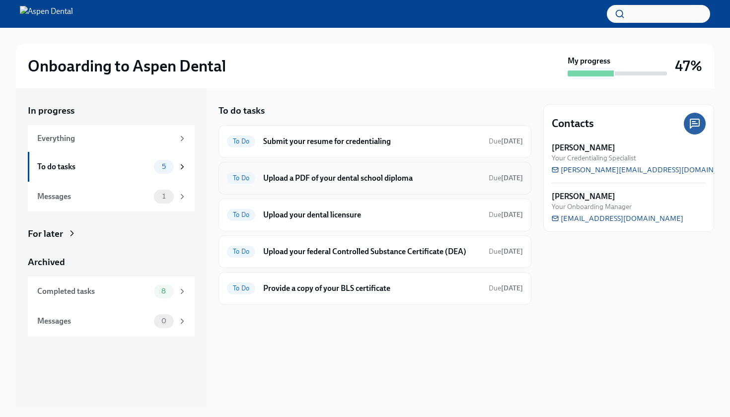
click at [308, 177] on h6 "Upload a PDF of your dental school diploma" at bounding box center [372, 178] width 218 height 11
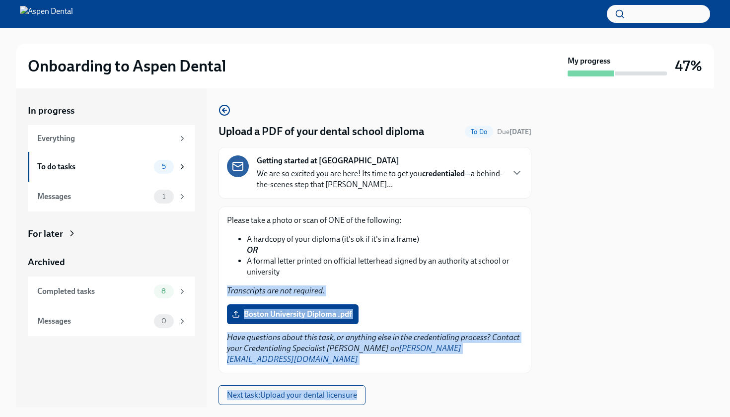
drag, startPoint x: 535, startPoint y: 277, endPoint x: 517, endPoint y: 417, distance: 141.2
click at [517, 417] on div "Onboarding to Aspen Dental My progress 47% In progress Everything To do tasks 5…" at bounding box center [365, 208] width 730 height 417
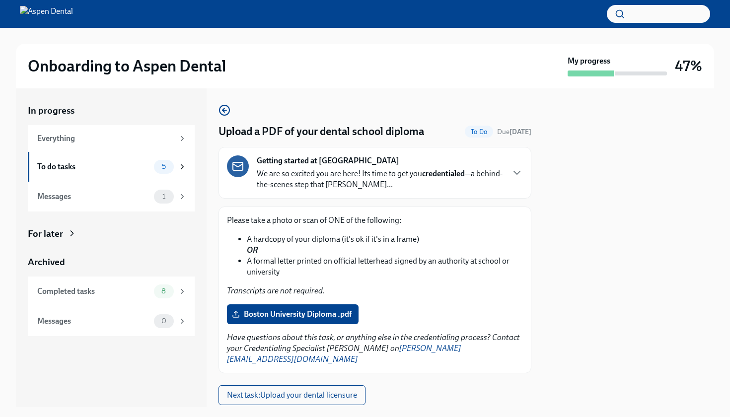
click at [462, 405] on div at bounding box center [375, 421] width 313 height 32
click at [322, 316] on span "Boston University Diploma .pdf" at bounding box center [293, 315] width 118 height 10
click at [0, 0] on input "Boston University Diploma .pdf" at bounding box center [0, 0] width 0 height 0
click at [348, 314] on span "Boston University Diploma .pdf" at bounding box center [293, 315] width 118 height 10
click at [0, 0] on input "Boston University Diploma .pdf" at bounding box center [0, 0] width 0 height 0
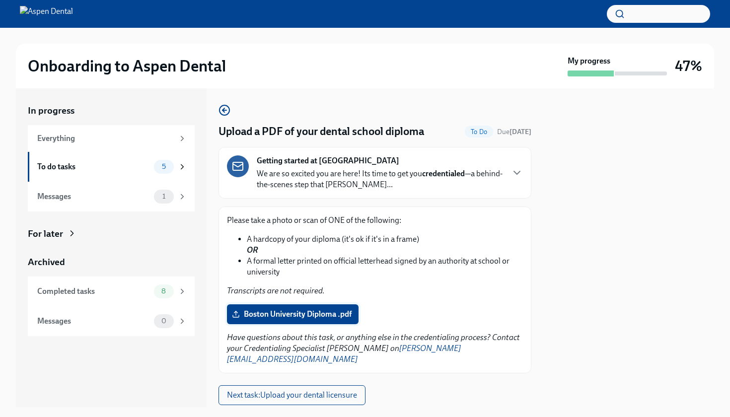
click at [236, 313] on icon at bounding box center [236, 314] width 8 height 8
click at [0, 0] on input "Boston University Diploma .pdf" at bounding box center [0, 0] width 0 height 0
click at [354, 308] on label "Boston University Diploma .pdf" at bounding box center [293, 315] width 132 height 20
click at [0, 0] on input "Boston University Diploma .pdf" at bounding box center [0, 0] width 0 height 0
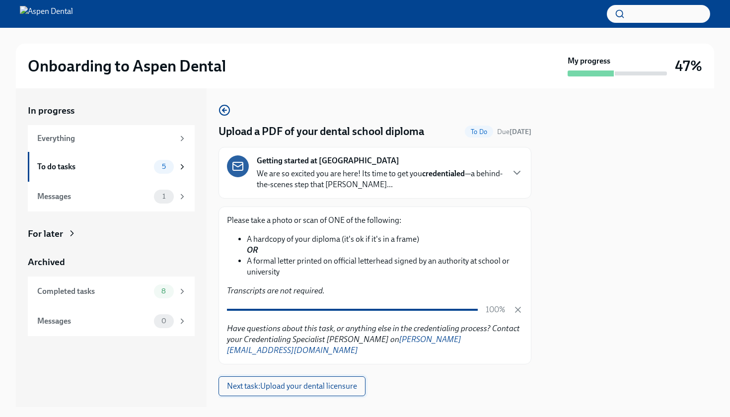
click at [319, 382] on span "Next task : Upload your dental licensure" at bounding box center [292, 387] width 130 height 10
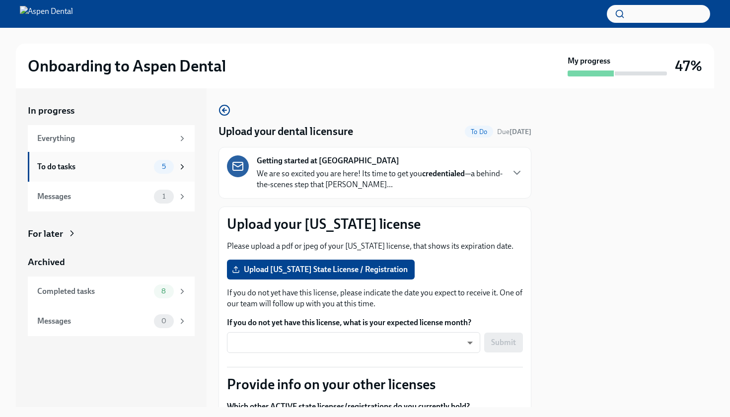
click at [162, 163] on span "5" at bounding box center [164, 166] width 16 height 7
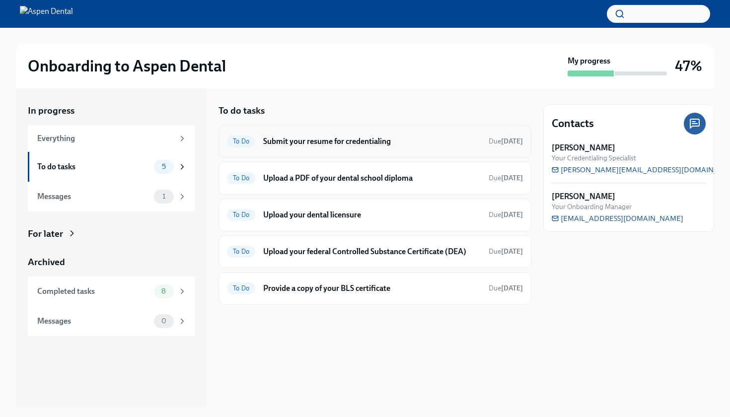
click at [303, 144] on h6 "Submit your resume for credentialing" at bounding box center [372, 141] width 218 height 11
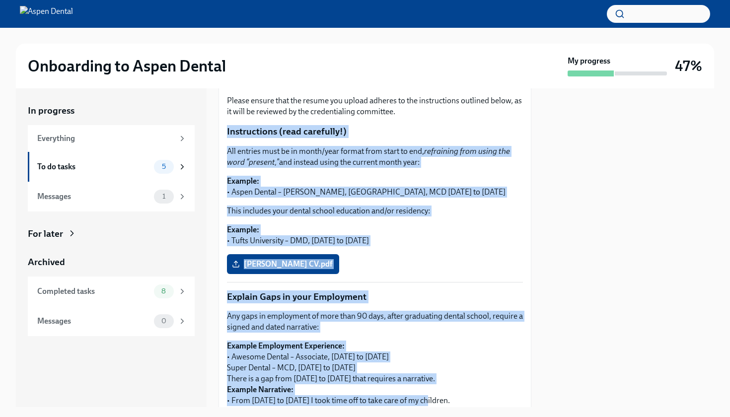
scroll to position [161, 0]
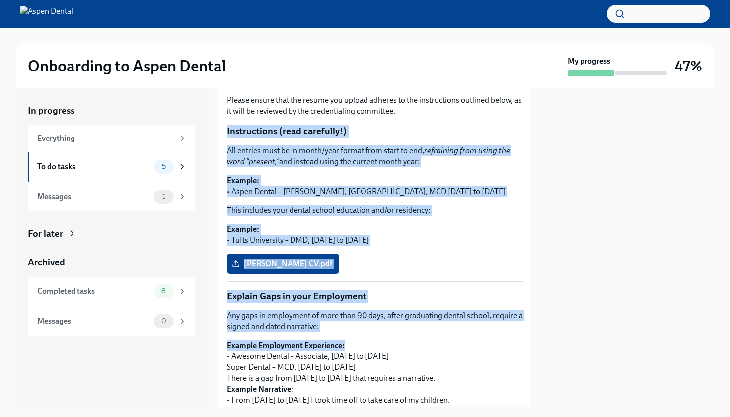
drag, startPoint x: 438, startPoint y: 274, endPoint x: 434, endPoint y: 345, distance: 71.2
click at [434, 345] on div "Thank you for submitting your resume as part of your interview process with The…" at bounding box center [375, 308] width 296 height 508
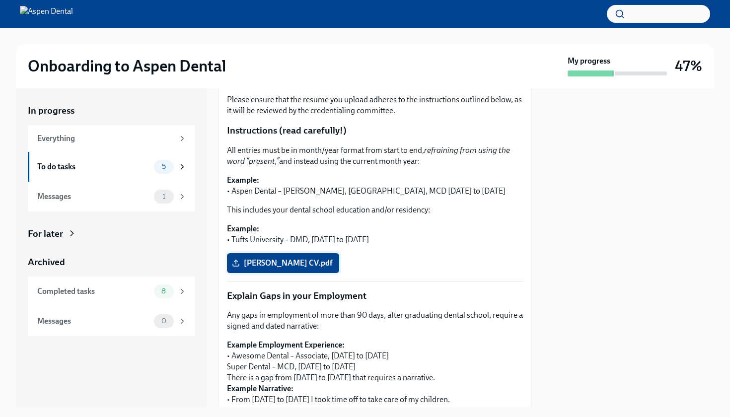
click at [299, 265] on span "[PERSON_NAME] CV.pdf" at bounding box center [283, 263] width 98 height 10
click at [0, 0] on input "[PERSON_NAME] CV.pdf" at bounding box center [0, 0] width 0 height 0
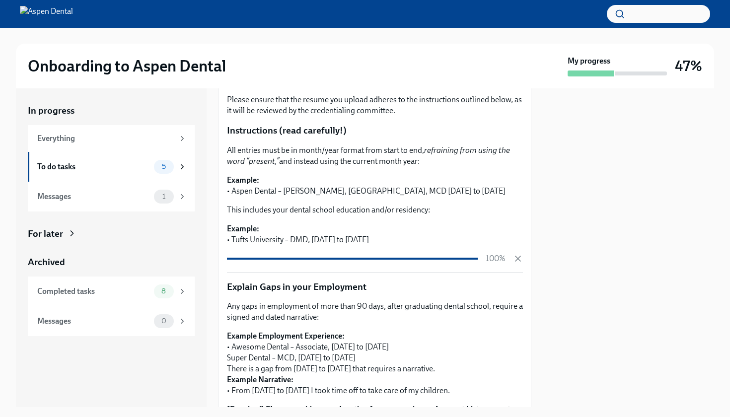
click at [510, 290] on p "Explain Gaps in your Employment" at bounding box center [375, 287] width 296 height 13
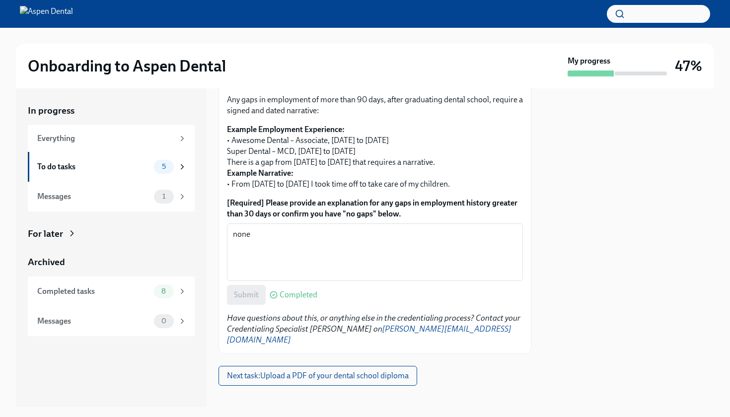
scroll to position [367, 0]
click at [333, 372] on span "Next task : Upload a PDF of your dental school diploma" at bounding box center [318, 377] width 182 height 10
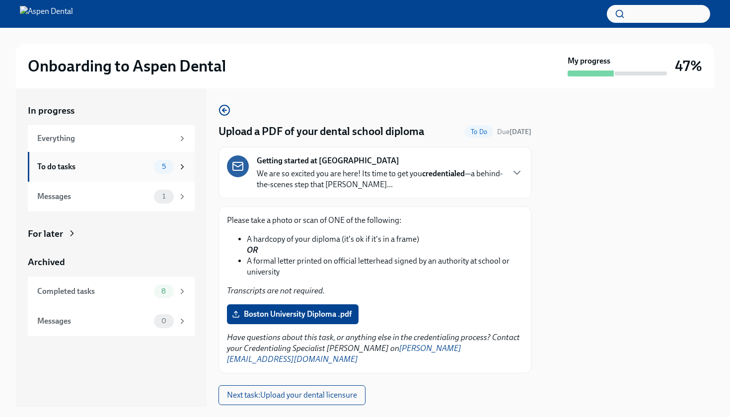
click at [174, 164] on div "5" at bounding box center [170, 167] width 33 height 14
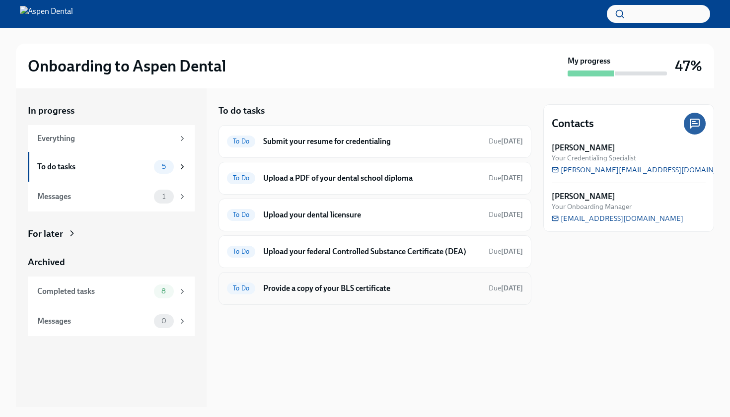
click at [322, 290] on h6 "Provide a copy of your BLS certificate" at bounding box center [372, 288] width 218 height 11
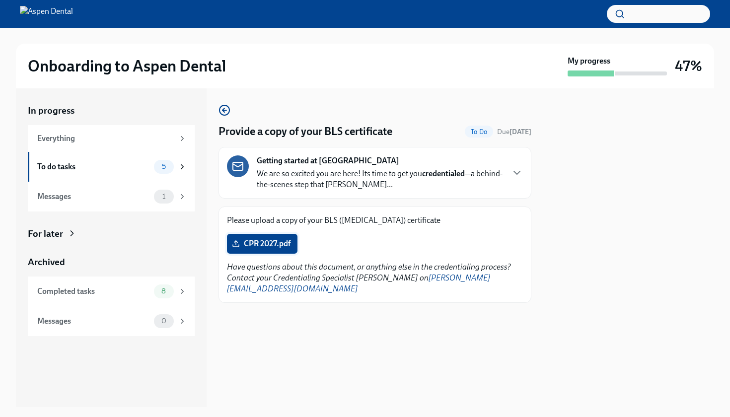
click at [272, 245] on span "CPR 2027.pdf" at bounding box center [262, 244] width 57 height 10
click at [0, 0] on input "CPR 2027.pdf" at bounding box center [0, 0] width 0 height 0
click at [291, 246] on span "CPR 2027.pdf" at bounding box center [262, 244] width 57 height 10
click at [0, 0] on input "CPR 2027.pdf" at bounding box center [0, 0] width 0 height 0
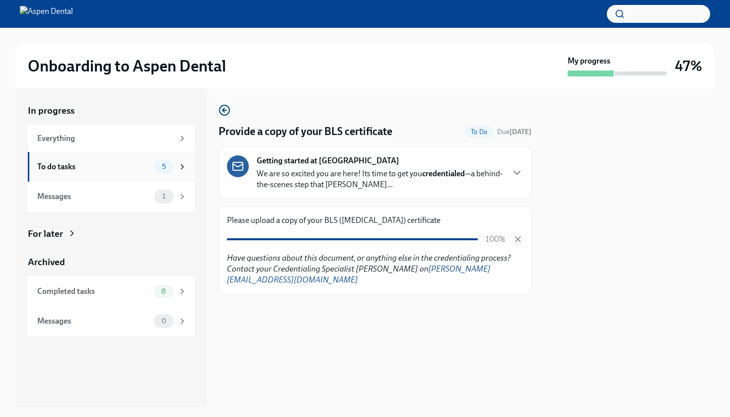
click at [178, 168] on icon at bounding box center [182, 166] width 9 height 9
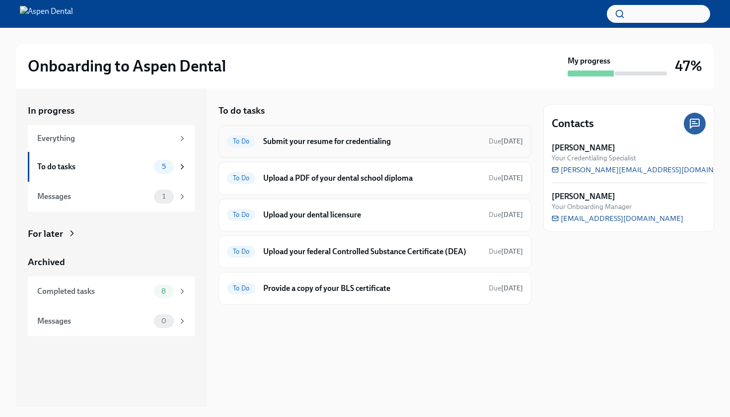
click at [325, 149] on div "To Do Submit your resume for credentialing Due [DATE]" at bounding box center [375, 141] width 313 height 33
click at [330, 129] on div "To Do Submit your resume for credentialing Due [DATE]" at bounding box center [375, 141] width 313 height 33
click at [328, 140] on h6 "Submit your resume for credentialing" at bounding box center [372, 141] width 218 height 11
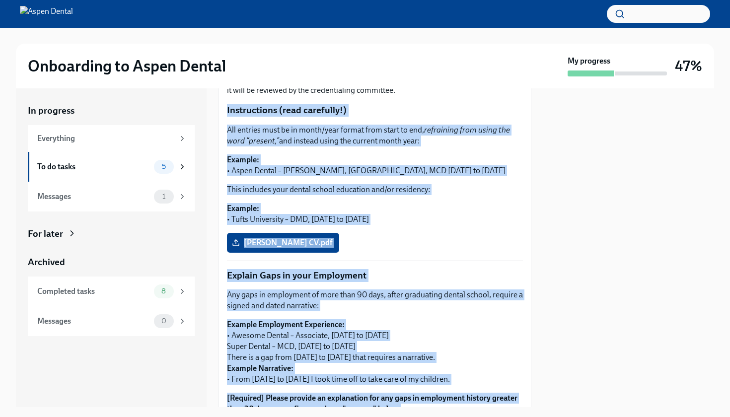
scroll to position [187, 0]
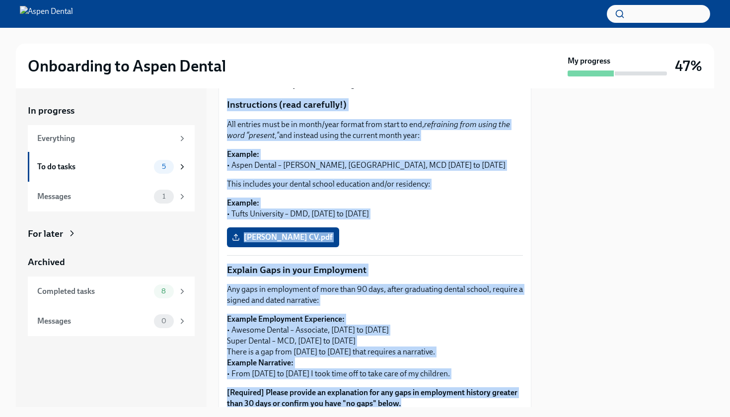
drag, startPoint x: 431, startPoint y: 294, endPoint x: 434, endPoint y: 389, distance: 95.9
click at [434, 395] on div "Thank you for submitting your resume as part of your interview process with The…" at bounding box center [375, 282] width 296 height 508
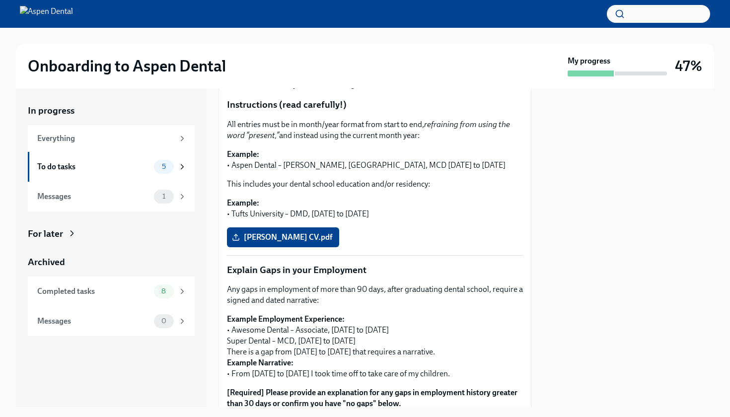
click at [501, 291] on p "Any gaps in employment of more than 90 days, after graduating dental school, re…" at bounding box center [375, 295] width 296 height 22
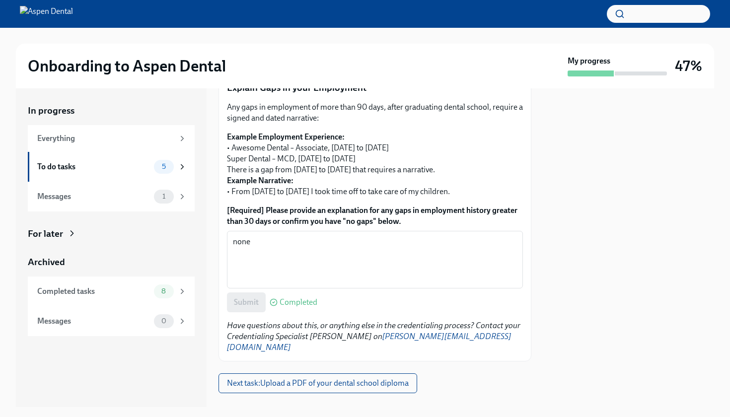
scroll to position [369, 0]
click at [163, 168] on span "5" at bounding box center [164, 166] width 16 height 7
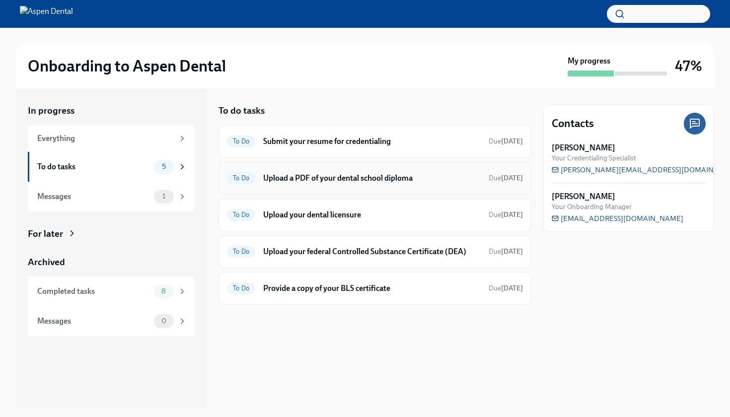
click at [327, 186] on div "To Do Upload a PDF of your dental school diploma Due [DATE]" at bounding box center [375, 178] width 313 height 33
click at [339, 178] on h6 "Upload a PDF of your dental school diploma" at bounding box center [372, 178] width 218 height 11
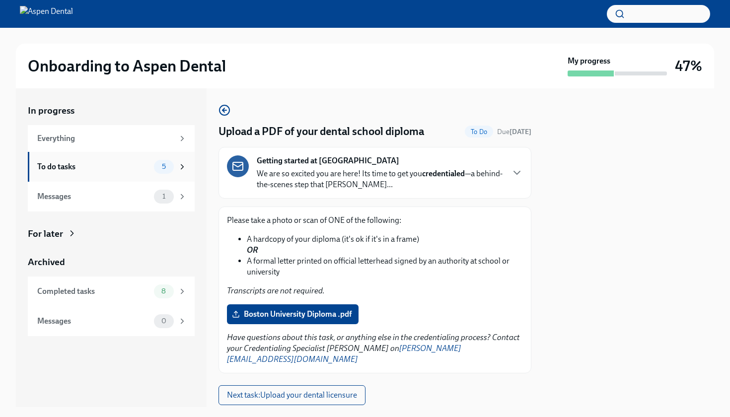
click at [179, 168] on icon at bounding box center [182, 166] width 9 height 9
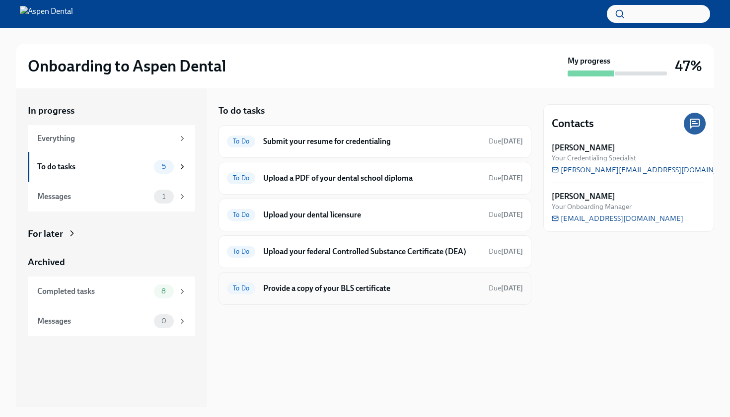
click at [351, 285] on h6 "Provide a copy of your BLS certificate" at bounding box center [372, 288] width 218 height 11
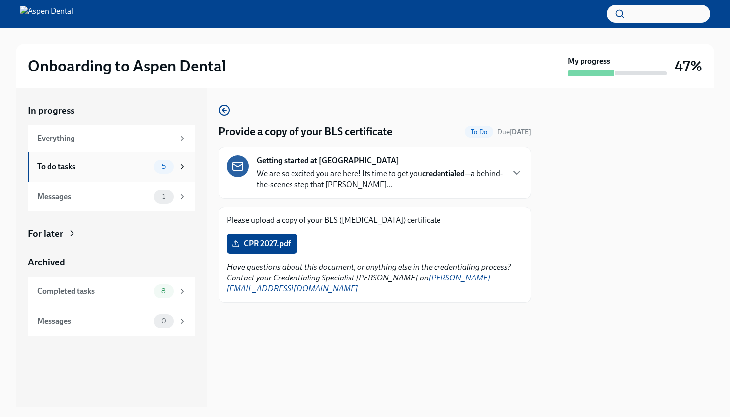
click at [169, 167] on span "5" at bounding box center [164, 166] width 16 height 7
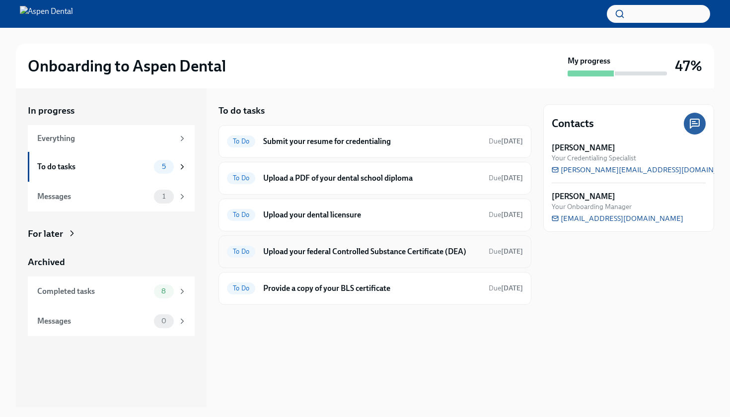
click at [339, 258] on div "To Do Upload your federal Controlled Substance Certificate (DEA) Due [DATE]" at bounding box center [375, 252] width 296 height 16
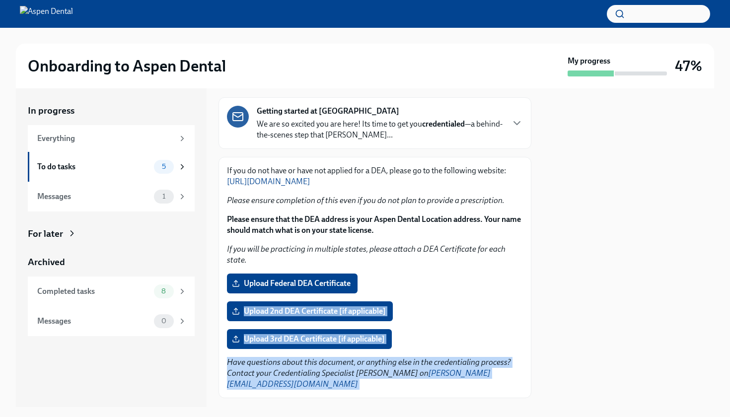
scroll to position [97, 0]
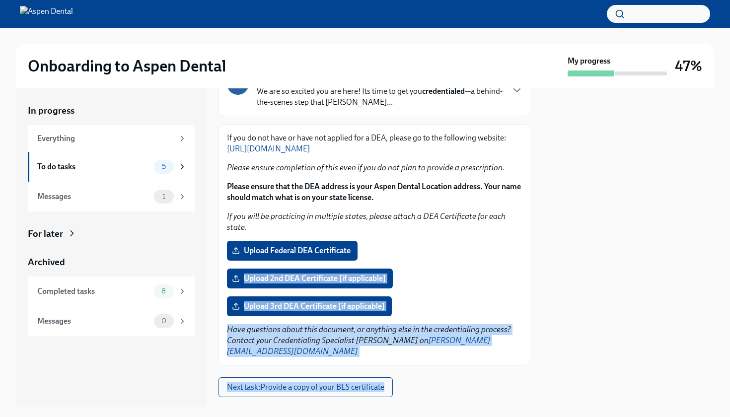
drag, startPoint x: 504, startPoint y: 341, endPoint x: 500, endPoint y: 412, distance: 70.7
click at [500, 413] on div "Onboarding to Aspen Dental My progress 47% In progress Everything To do tasks 5…" at bounding box center [365, 208] width 730 height 417
click at [515, 356] on div "Upload your federal Controlled Substance Certificate (DEA) To Do Due [DATE] Get…" at bounding box center [375, 202] width 313 height 390
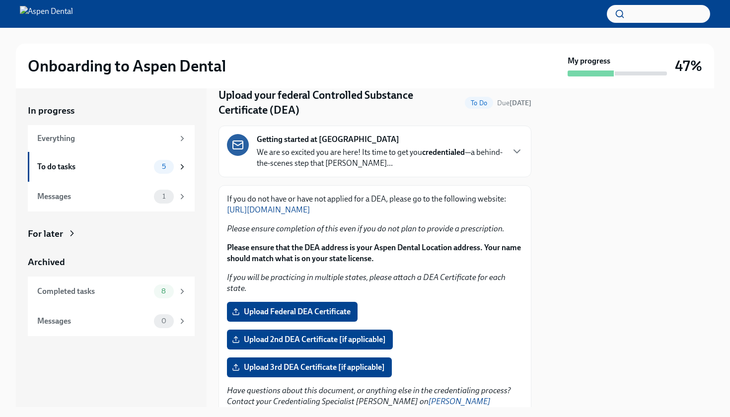
scroll to position [28, 0]
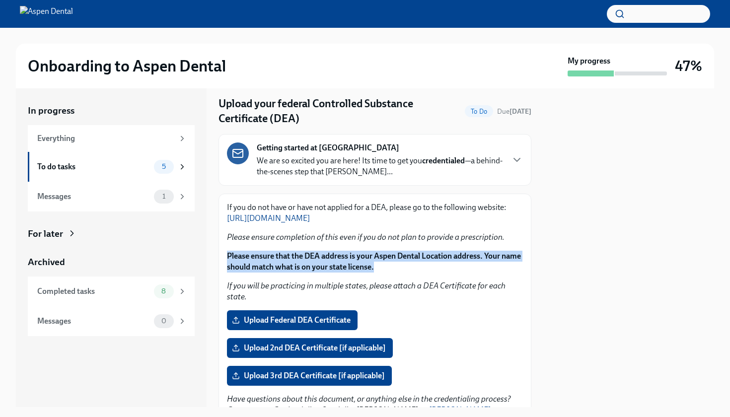
drag, startPoint x: 398, startPoint y: 266, endPoint x: 232, endPoint y: 250, distance: 166.7
click at [232, 250] on div "If you do not have or have not applied for a DEA, please go to the following we…" at bounding box center [375, 252] width 296 height 100
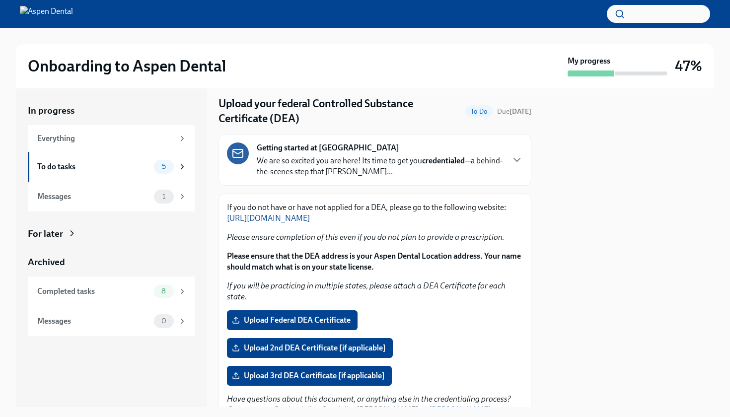
click at [579, 257] on div at bounding box center [628, 247] width 171 height 319
click at [583, 188] on div at bounding box center [628, 247] width 171 height 319
click at [169, 167] on span "5" at bounding box center [164, 166] width 16 height 7
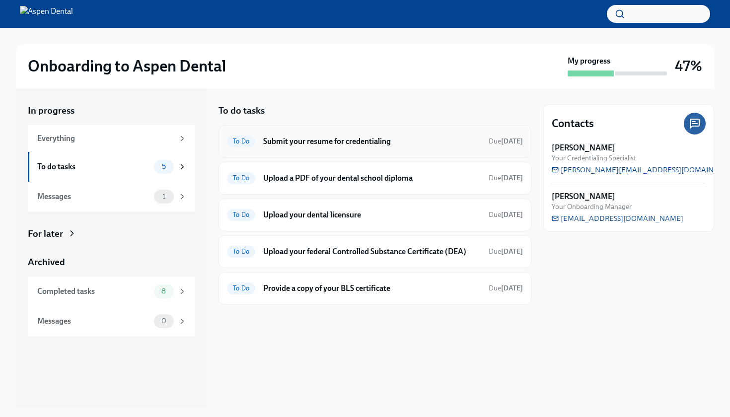
click at [333, 139] on h6 "Submit your resume for credentialing" at bounding box center [372, 141] width 218 height 11
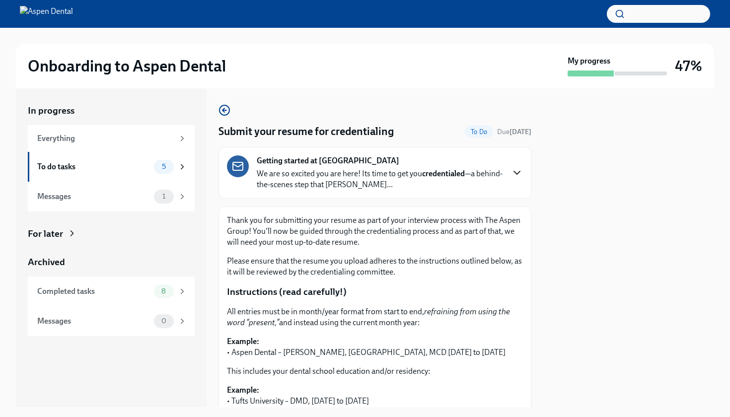
click at [522, 172] on icon "button" at bounding box center [517, 173] width 12 height 12
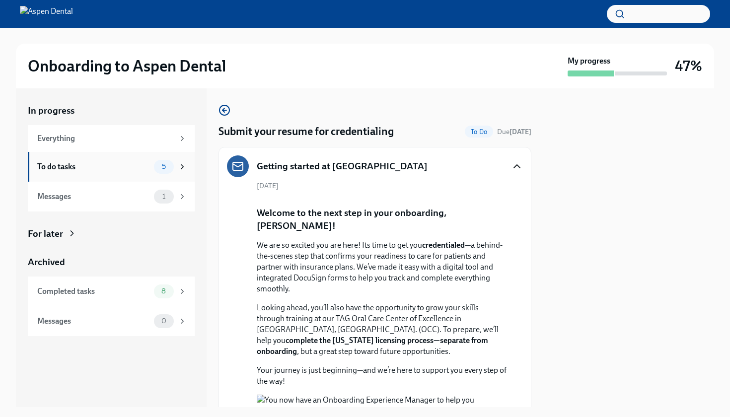
click at [166, 163] on span "5" at bounding box center [164, 166] width 16 height 7
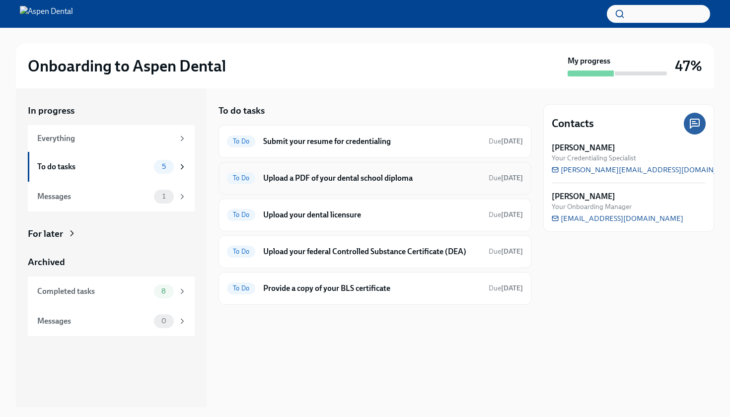
click at [313, 175] on h6 "Upload a PDF of your dental school diploma" at bounding box center [372, 178] width 218 height 11
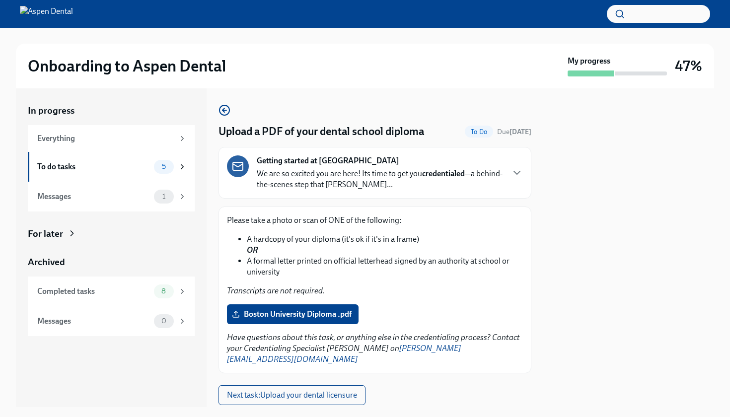
click at [467, 301] on div "Please take a photo or scan of ONE of the following: A hardcopy of your diploma…" at bounding box center [375, 290] width 296 height 150
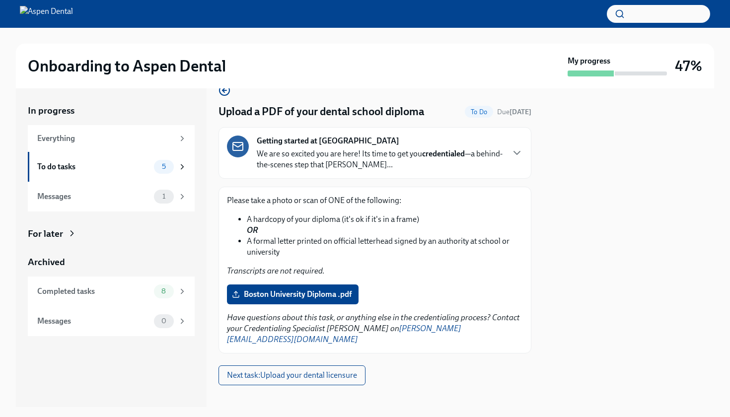
scroll to position [19, 0]
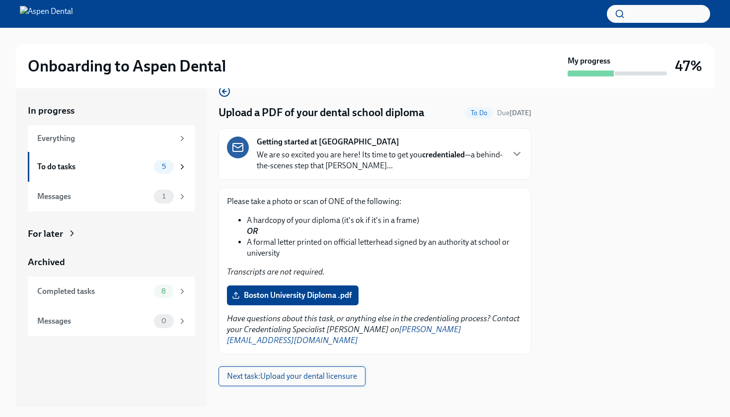
click at [344, 373] on button "Next task : Upload your dental licensure" at bounding box center [292, 377] width 147 height 20
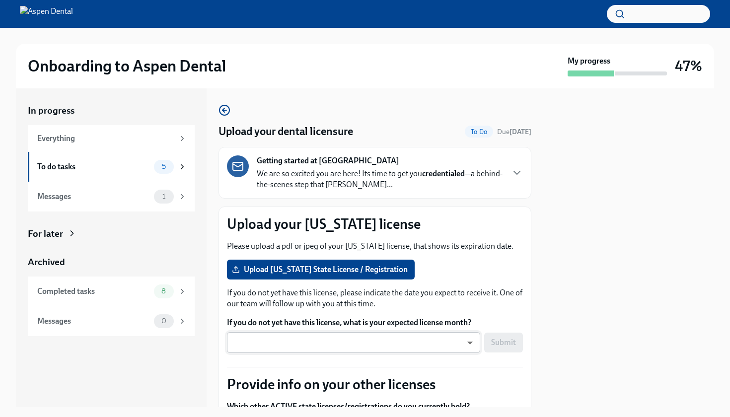
click at [458, 341] on body "Onboarding to Aspen Dental My progress 47% In progress Everything To do tasks 5…" at bounding box center [365, 208] width 730 height 417
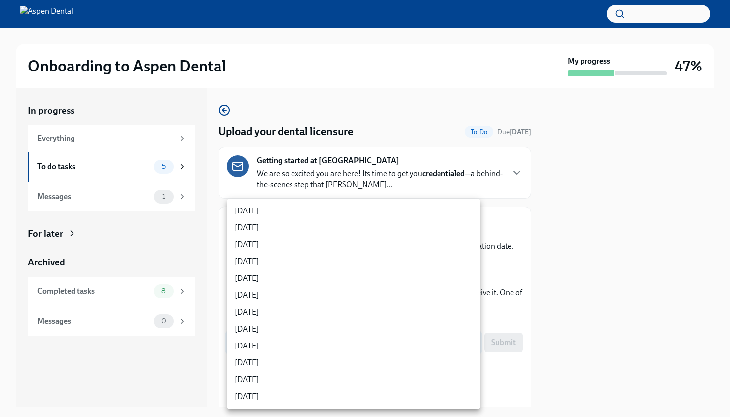
click at [424, 350] on li "[DATE]" at bounding box center [353, 346] width 253 height 17
type input "kjabnc7Hk"
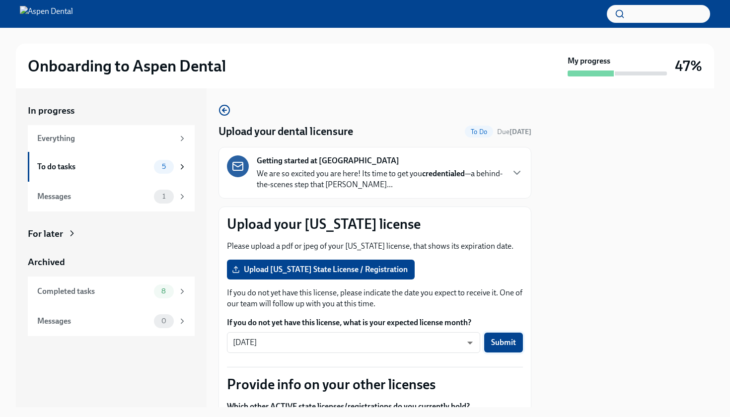
click at [506, 346] on span "Submit" at bounding box center [503, 343] width 25 height 10
click at [522, 381] on p "Provide info on your other licenses" at bounding box center [375, 385] width 296 height 18
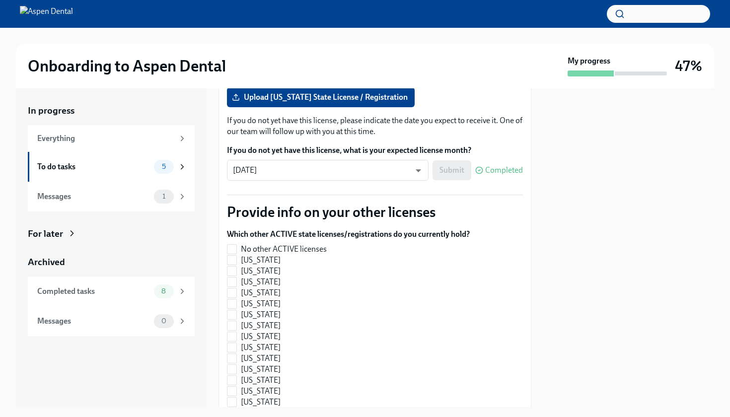
scroll to position [230, 0]
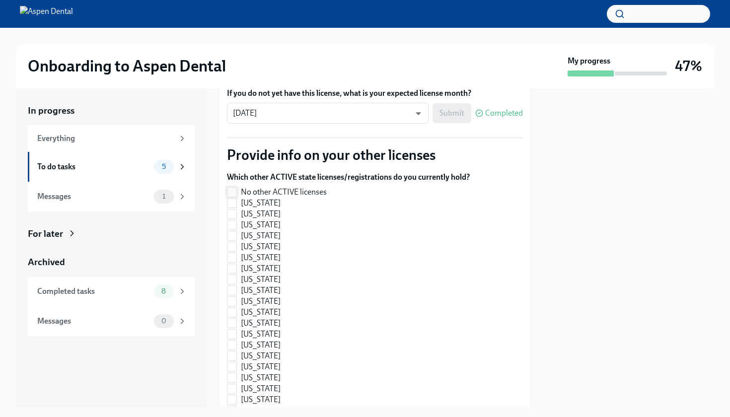
click at [232, 193] on input "No other ACTIVE licenses" at bounding box center [232, 192] width 9 height 9
checkbox input "true"
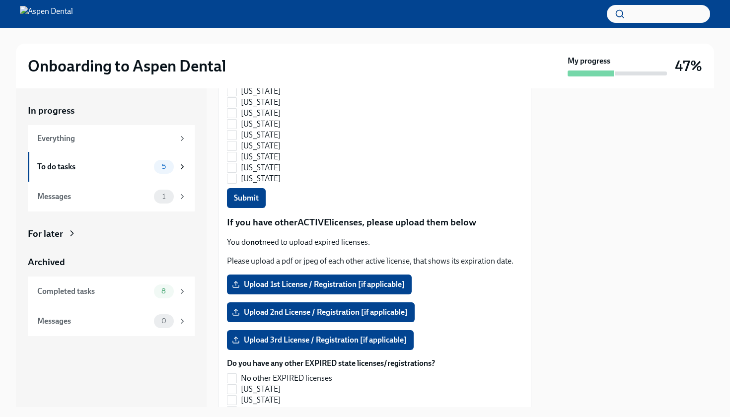
scroll to position [809, 0]
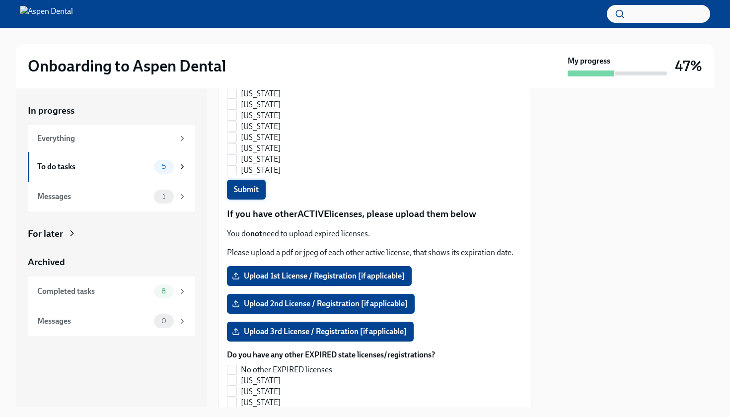
click at [253, 192] on span "Submit" at bounding box center [246, 190] width 25 height 10
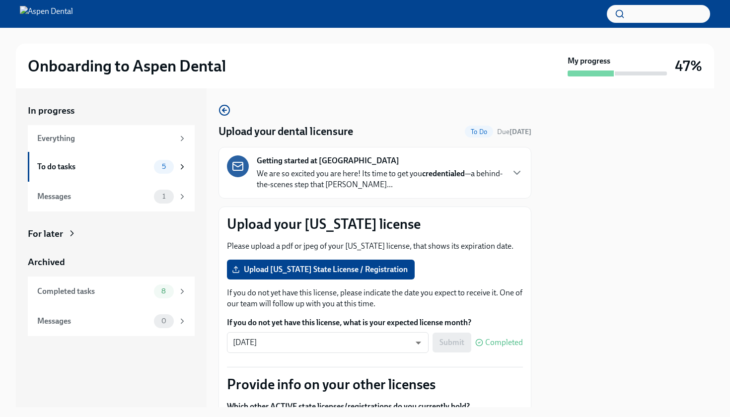
click at [555, 336] on div at bounding box center [628, 247] width 171 height 319
drag, startPoint x: 539, startPoint y: 333, endPoint x: 535, endPoint y: 417, distance: 84.0
click at [535, 417] on div "Onboarding to Aspen Dental My progress 47% In progress Everything To do tasks 5…" at bounding box center [365, 208] width 730 height 417
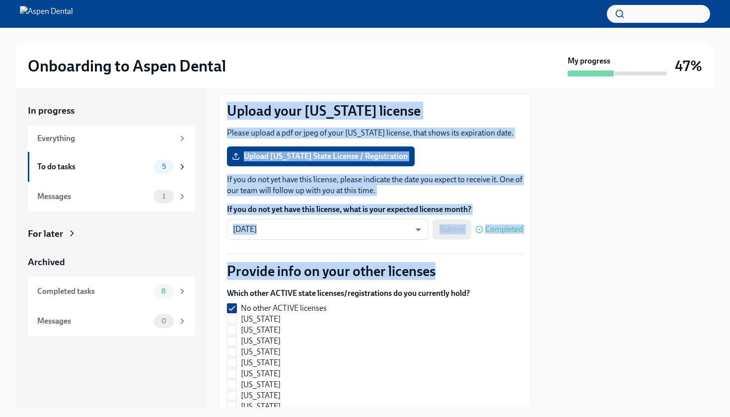
scroll to position [150, 0]
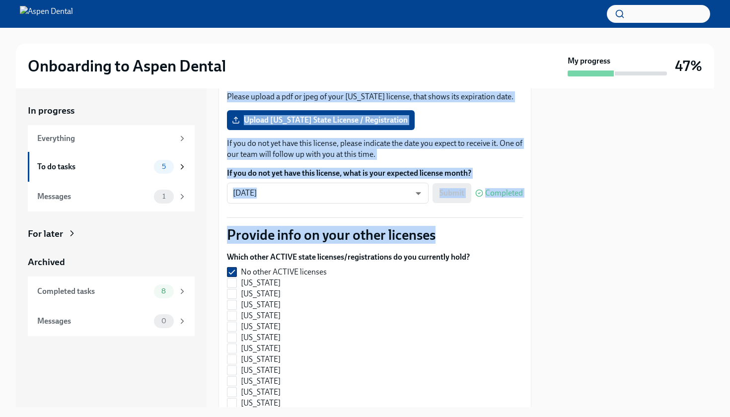
drag, startPoint x: 521, startPoint y: 390, endPoint x: 521, endPoint y: 412, distance: 21.9
click at [521, 413] on div "Onboarding to Aspen Dental My progress 47% In progress Everything To do tasks 5…" at bounding box center [365, 208] width 730 height 417
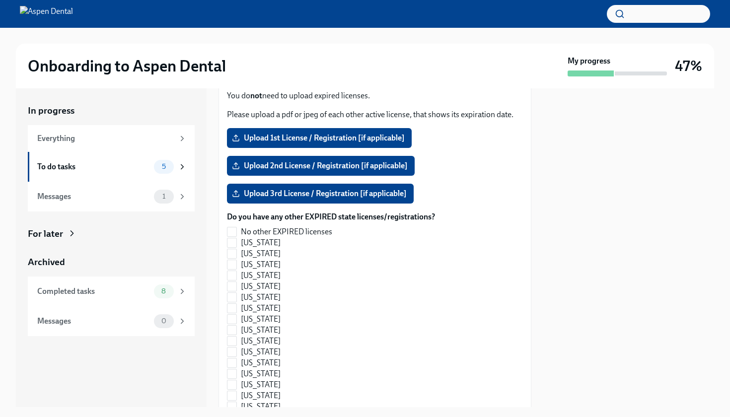
scroll to position [949, 0]
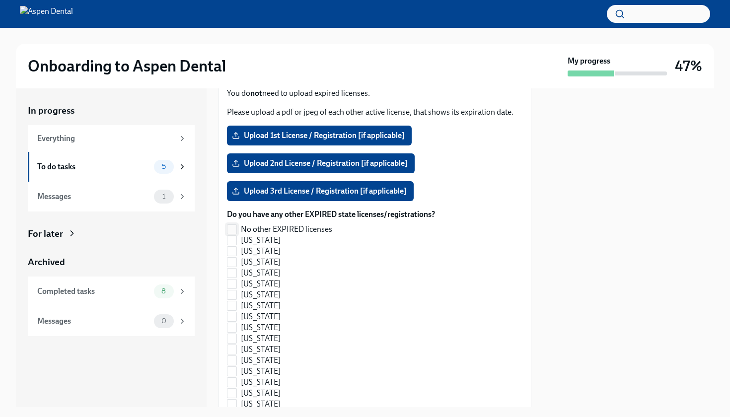
click at [236, 227] on span at bounding box center [232, 230] width 10 height 10
click at [236, 227] on input "No other EXPIRED licenses" at bounding box center [232, 229] width 9 height 9
checkbox input "true"
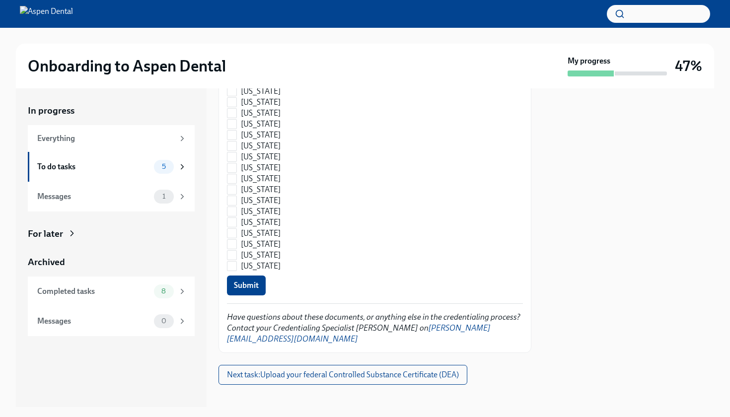
scroll to position [1468, 0]
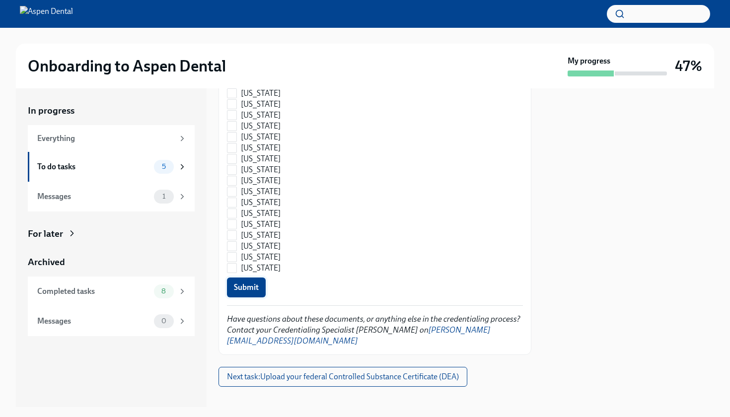
click at [253, 291] on span "Submit" at bounding box center [246, 288] width 25 height 10
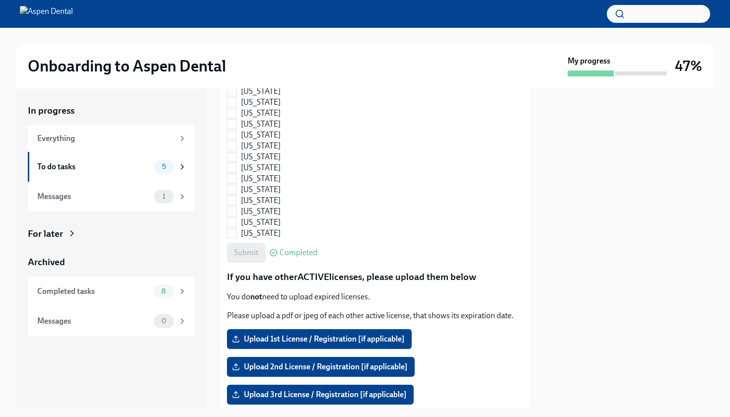
scroll to position [746, 0]
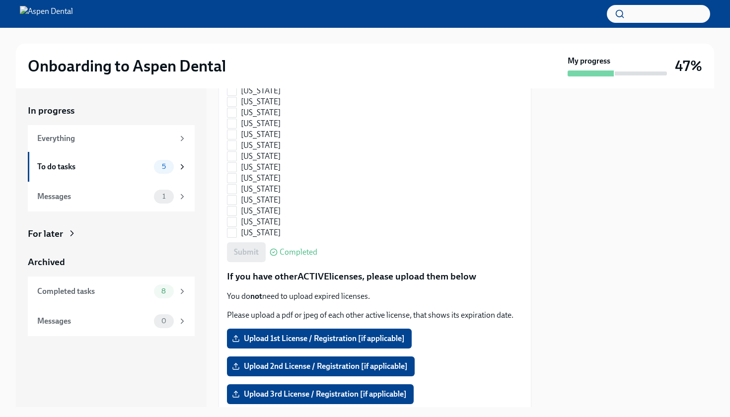
click at [630, 240] on div at bounding box center [628, 247] width 171 height 319
